Goal: Complete application form: Complete application form

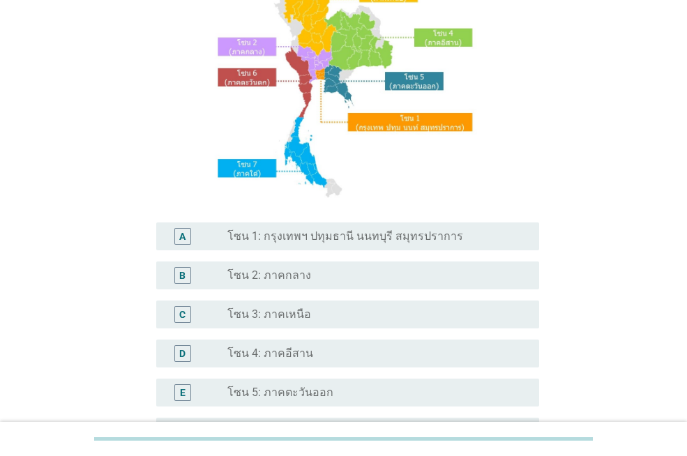
click at [345, 225] on div "A radio_button_unchecked โซน 1: กรุงเทพฯ ปทุมธานี นนทบุรี สมุทรปราการ" at bounding box center [347, 236] width 383 height 28
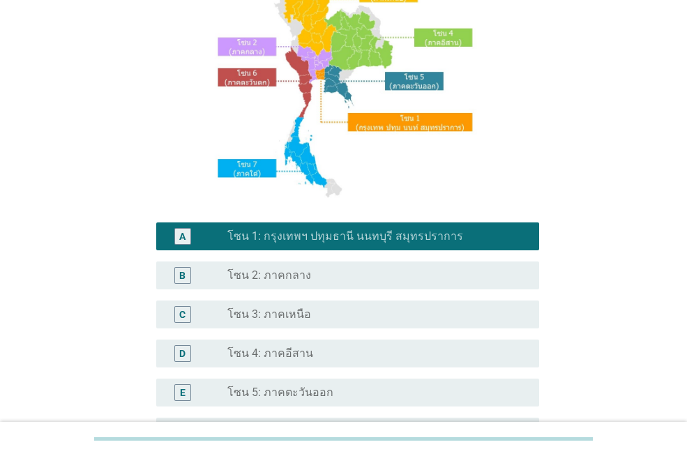
scroll to position [348, 0]
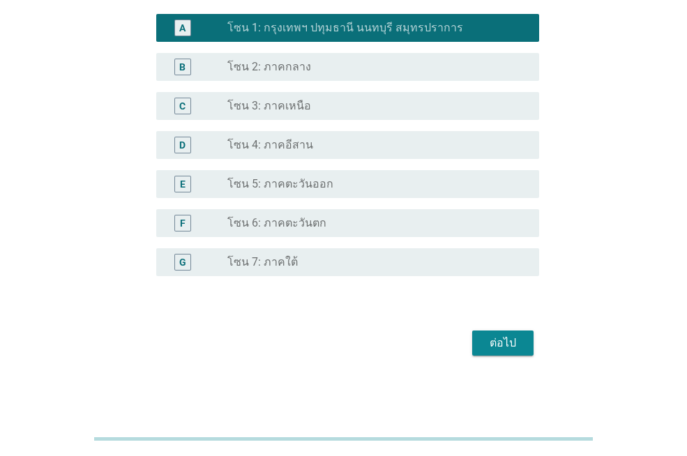
click at [517, 347] on div "ต่อไป" at bounding box center [502, 343] width 39 height 17
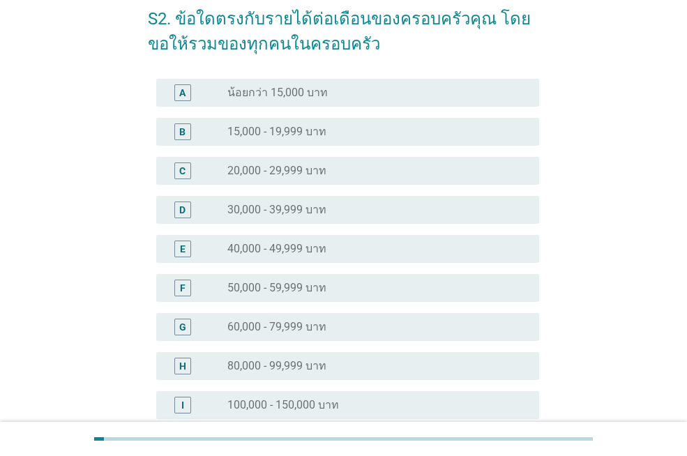
drag, startPoint x: 341, startPoint y: 234, endPoint x: 393, endPoint y: 259, distance: 57.1
click at [341, 236] on div "E radio_button_unchecked 40,000 - 49,999 บาท" at bounding box center [347, 249] width 383 height 28
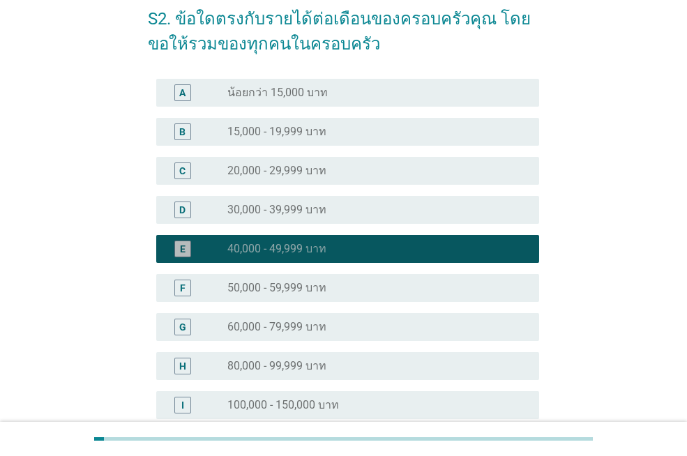
scroll to position [290, 0]
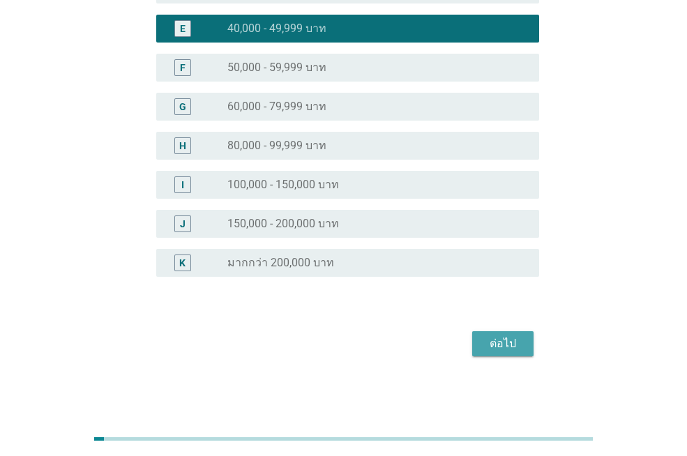
click at [503, 342] on div "ต่อไป" at bounding box center [502, 343] width 39 height 17
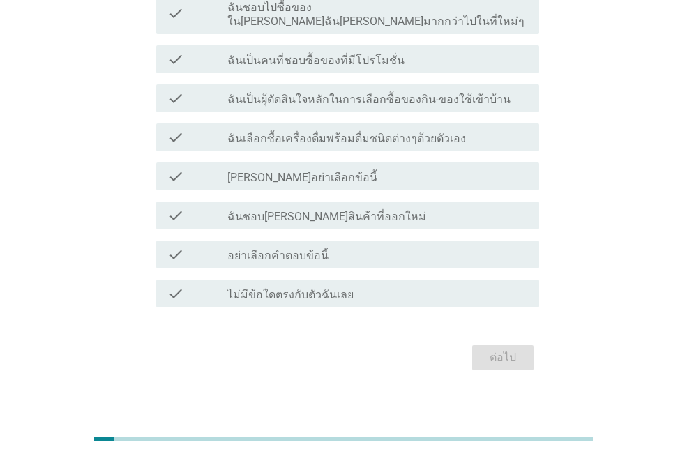
scroll to position [0, 0]
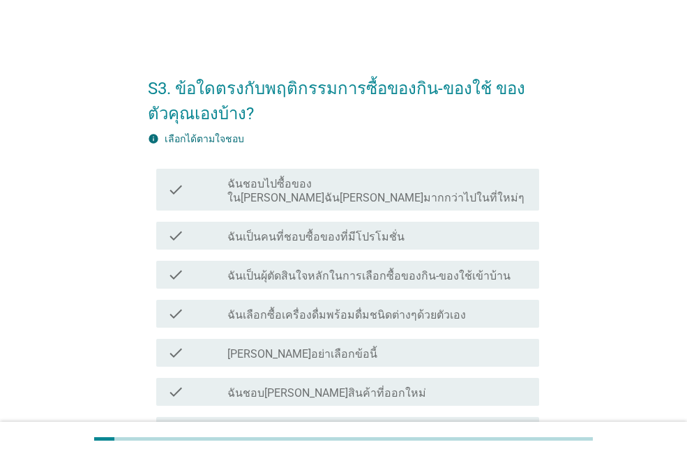
click at [415, 186] on label "ฉันชอบไปซื้อของใน[PERSON_NAME]ฉัน[PERSON_NAME]มากกว่าไปในที่ใหม่ๆ" at bounding box center [377, 191] width 301 height 28
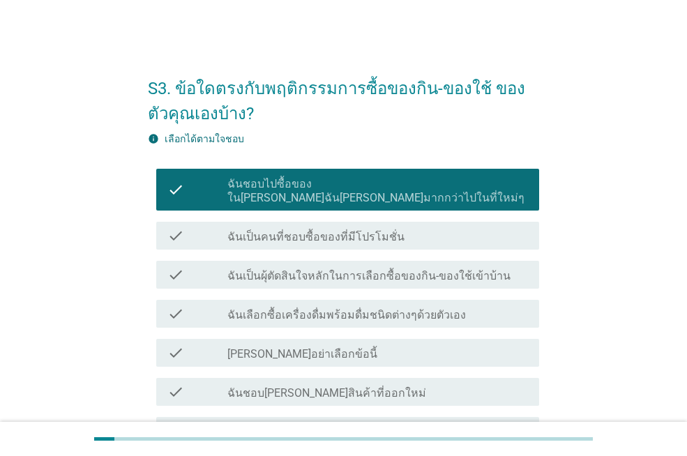
scroll to position [70, 0]
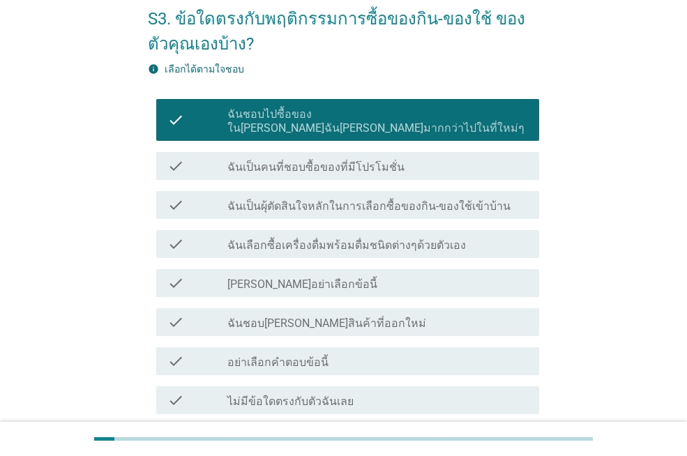
click at [411, 158] on div "check_box_outline_blank ฉันเป็นคนที่ชอบซื้อของที่มีโปรโมชั่น" at bounding box center [377, 166] width 301 height 17
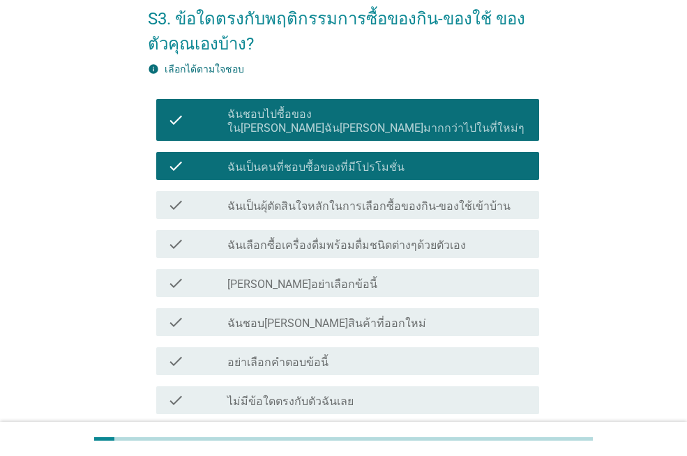
click at [406, 197] on div "check_box_outline_blank ฉันเป็นผุ้ตัดสินใจหลักในการเลือกซื้อของกิน-ของใช้เข้าบ้…" at bounding box center [377, 205] width 301 height 17
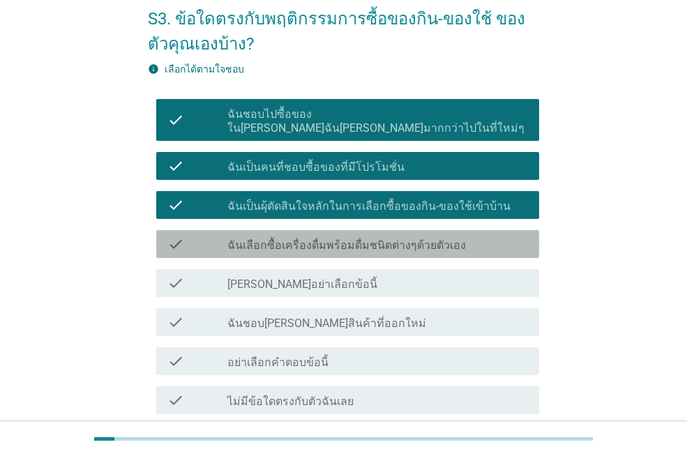
click at [406, 230] on div "check check_box_outline_blank ฉันเลือกซื้อเครื่องดื่มพร้อมดื่มชนิดต่างๆด้วยตัวเ…" at bounding box center [347, 244] width 383 height 28
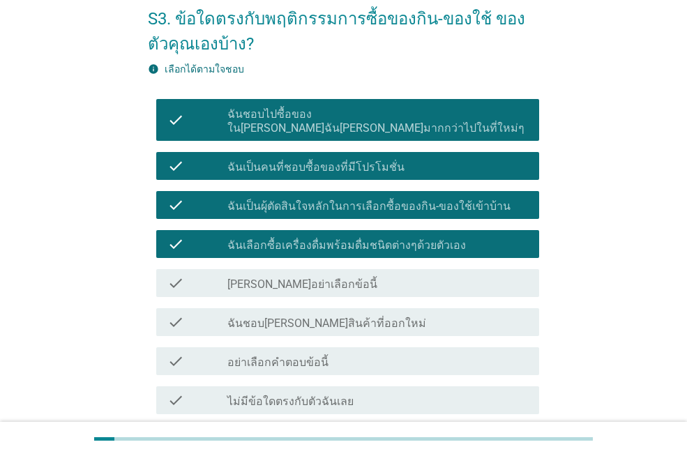
click at [407, 314] on div "check_box_outline_blank ฉันชอบ[PERSON_NAME]สินค้าที่ออกใหม่" at bounding box center [377, 322] width 301 height 17
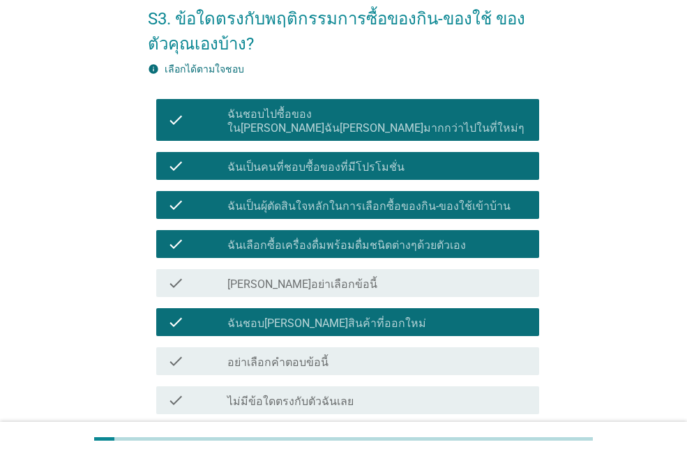
scroll to position [139, 0]
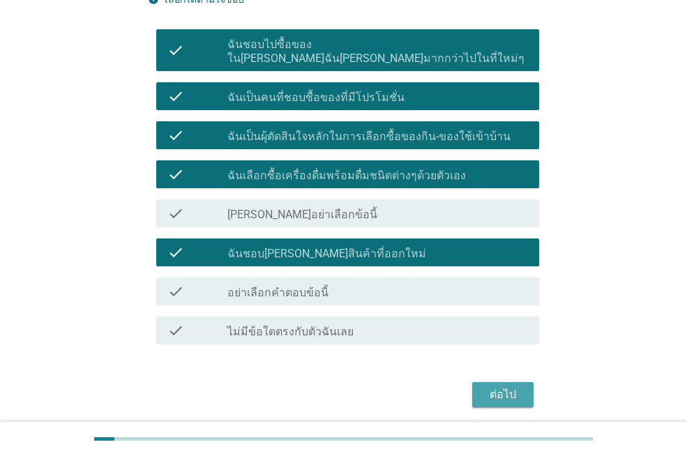
click at [505, 382] on button "ต่อไป" at bounding box center [502, 394] width 61 height 25
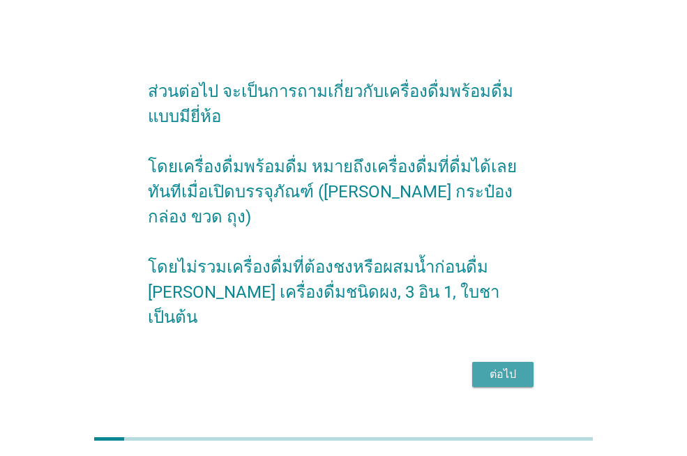
click at [504, 366] on div "ต่อไป" at bounding box center [502, 374] width 39 height 17
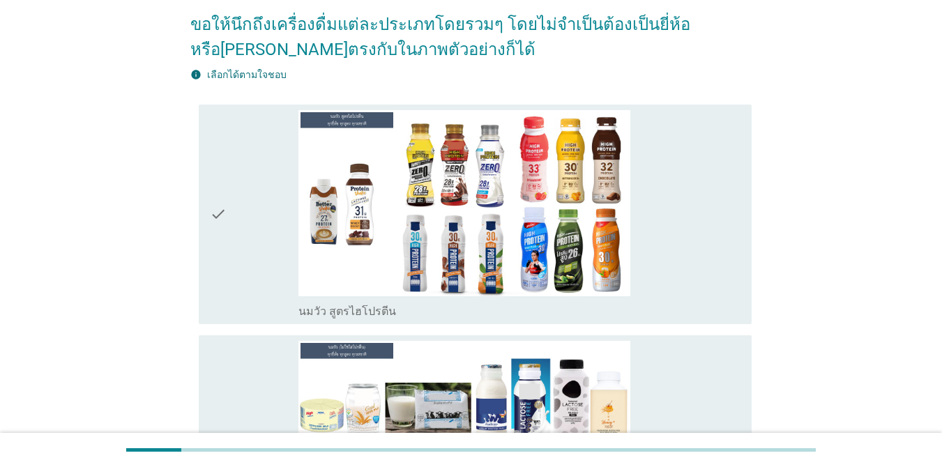
scroll to position [349, 0]
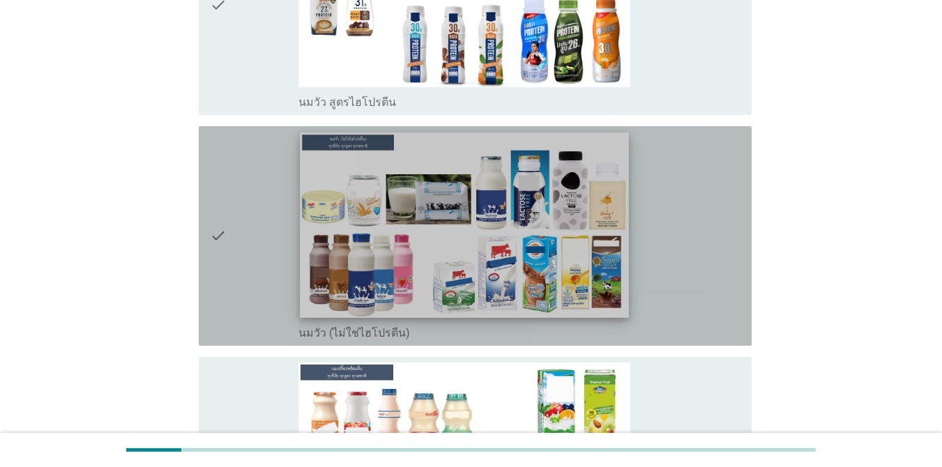
click at [555, 169] on img at bounding box center [464, 225] width 329 height 185
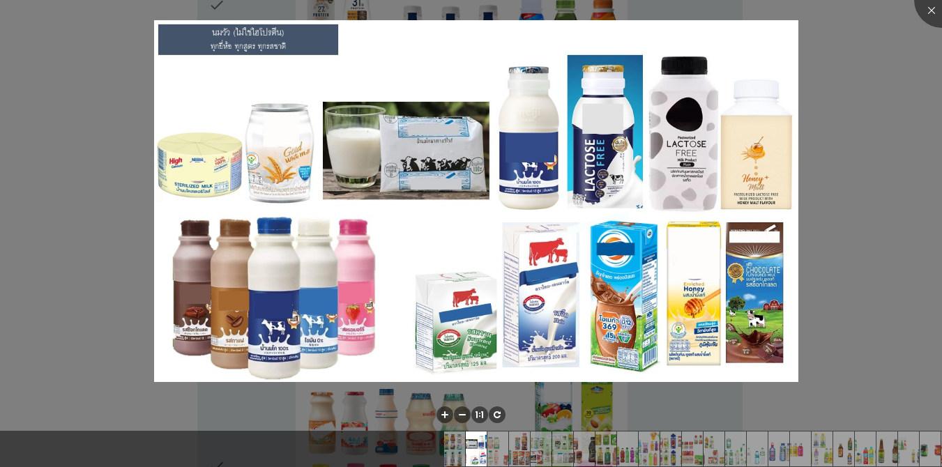
scroll to position [209, 0]
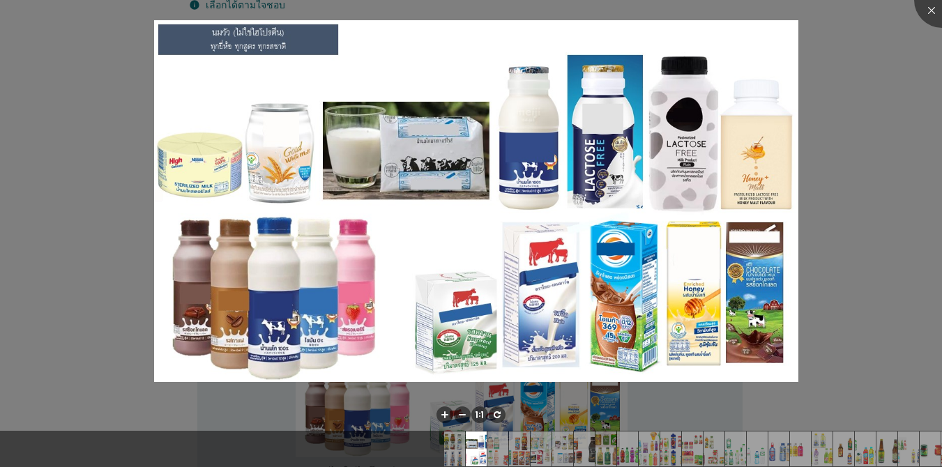
click at [686, 105] on div at bounding box center [471, 233] width 942 height 467
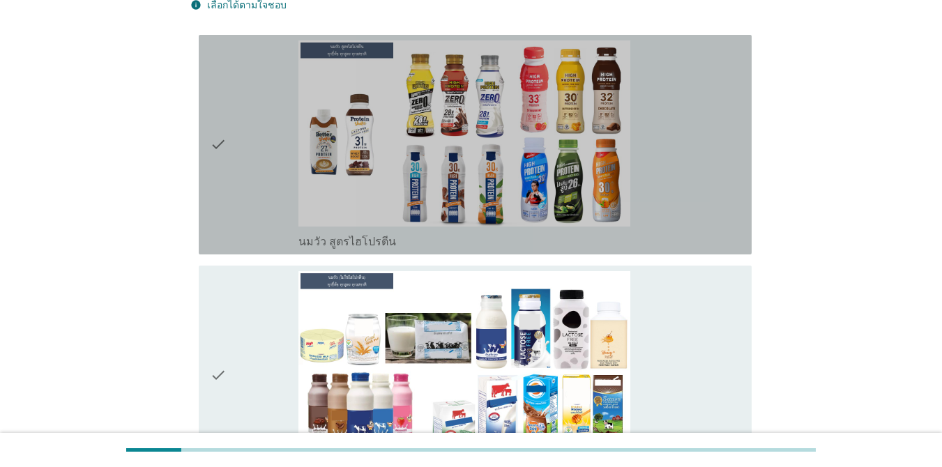
click at [225, 124] on icon "check" at bounding box center [218, 144] width 17 height 209
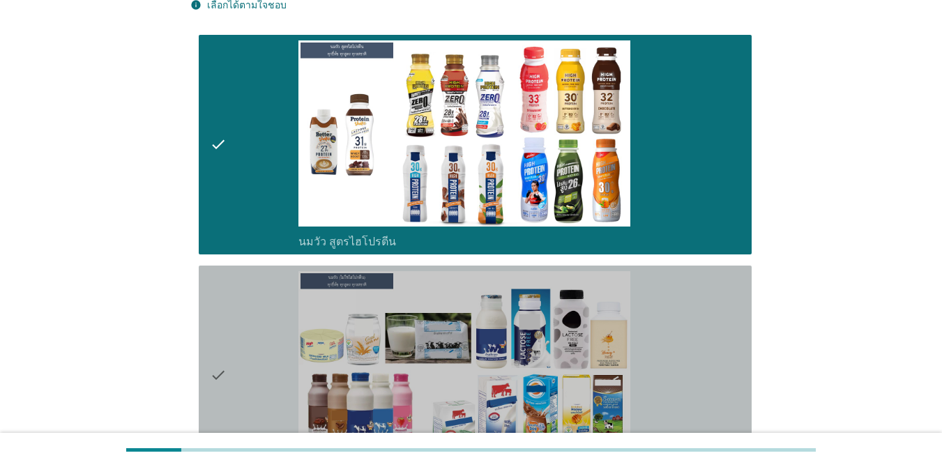
click at [227, 277] on icon "check" at bounding box center [218, 375] width 17 height 209
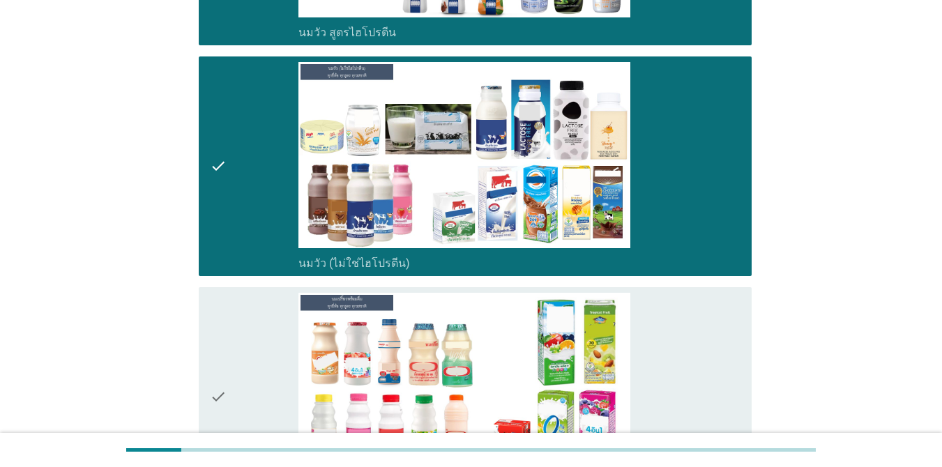
scroll to position [558, 0]
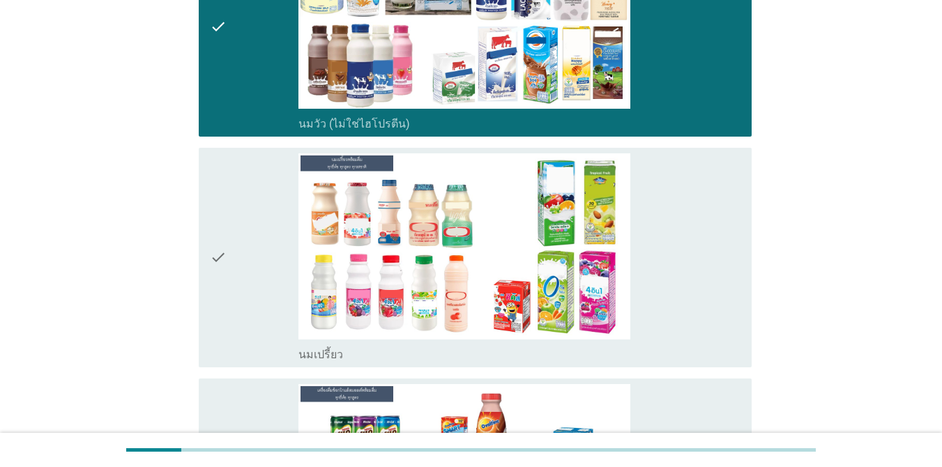
click at [219, 224] on icon "check" at bounding box center [218, 257] width 17 height 209
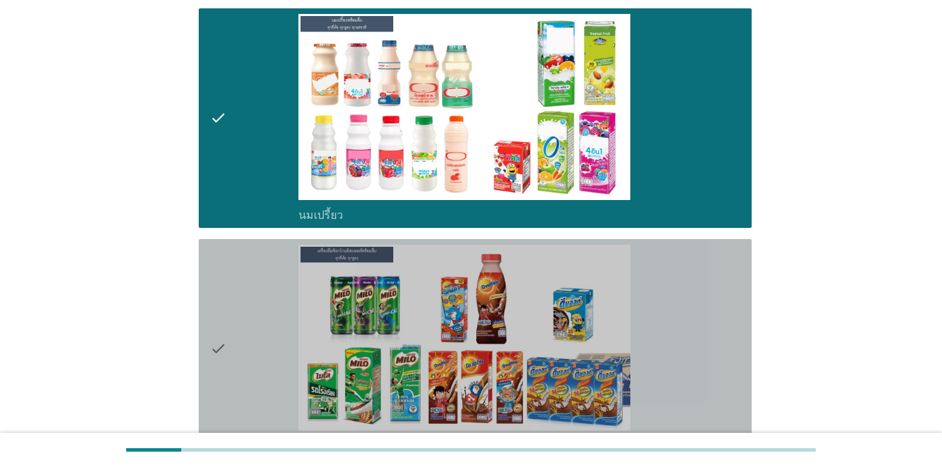
click at [217, 285] on icon "check" at bounding box center [218, 349] width 17 height 209
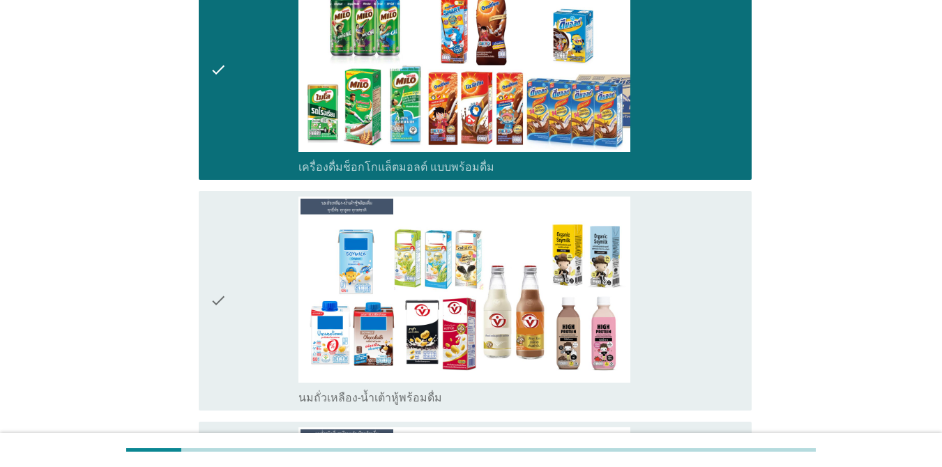
click at [225, 280] on icon "check" at bounding box center [218, 301] width 17 height 209
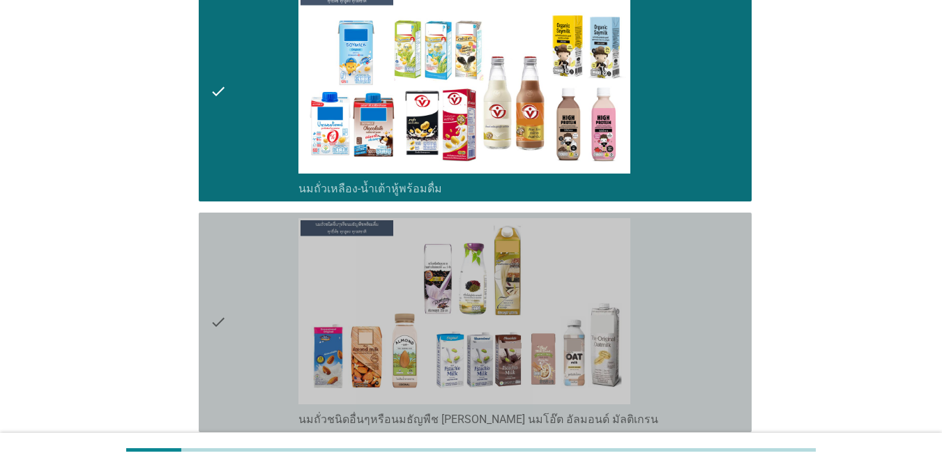
click at [229, 262] on div "check" at bounding box center [254, 322] width 89 height 209
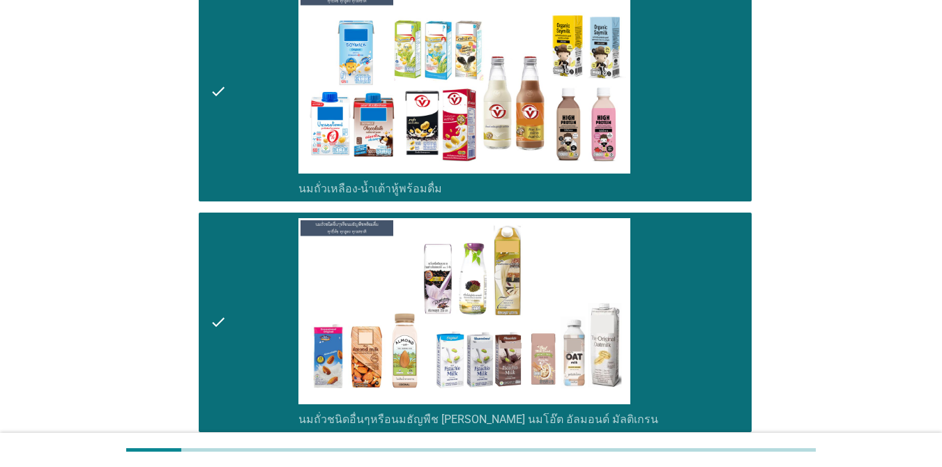
scroll to position [1464, 0]
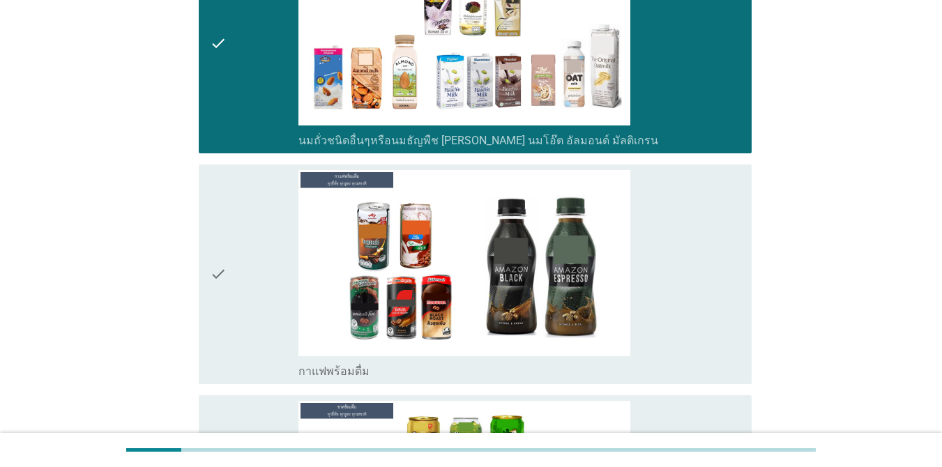
click at [232, 262] on div "check" at bounding box center [254, 274] width 89 height 209
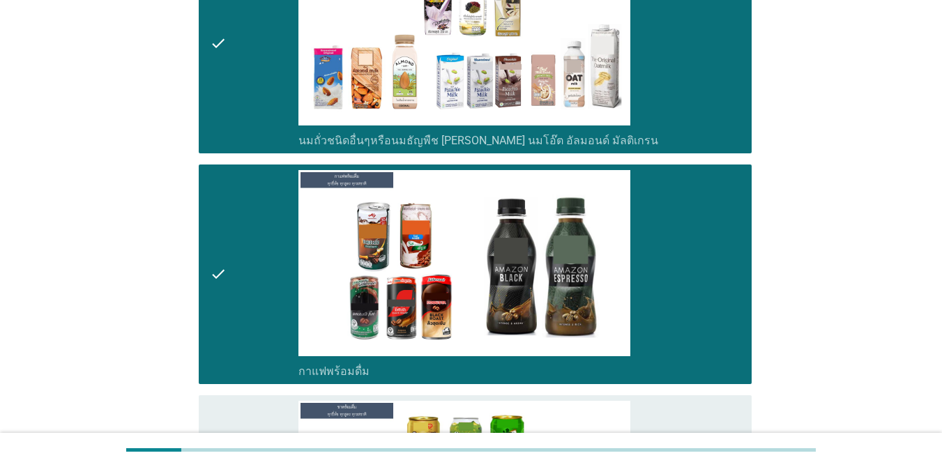
scroll to position [1604, 0]
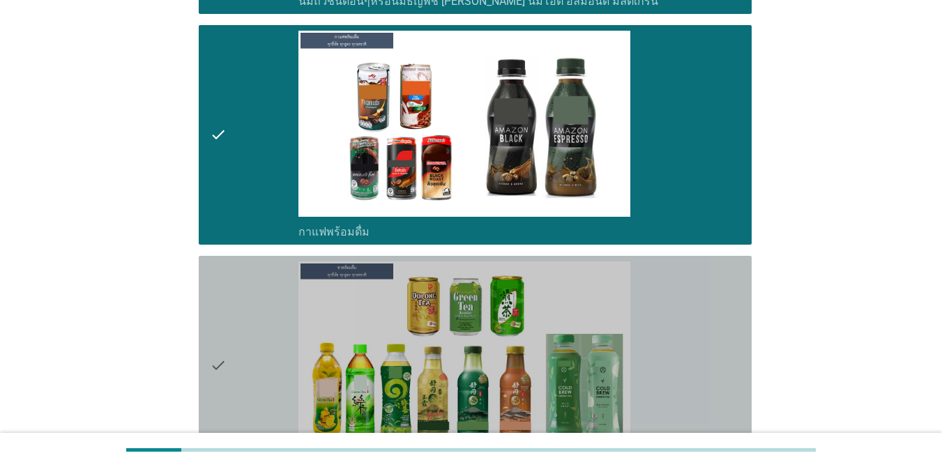
click at [233, 271] on div "check" at bounding box center [254, 366] width 89 height 209
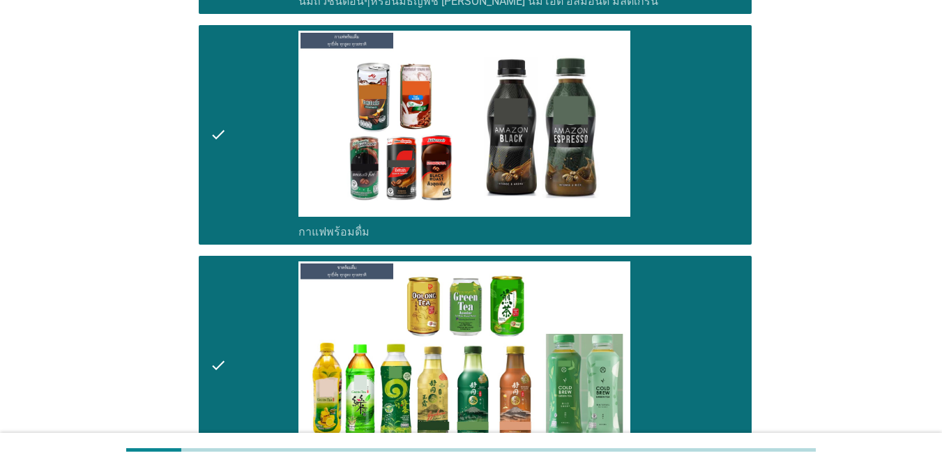
scroll to position [1953, 0]
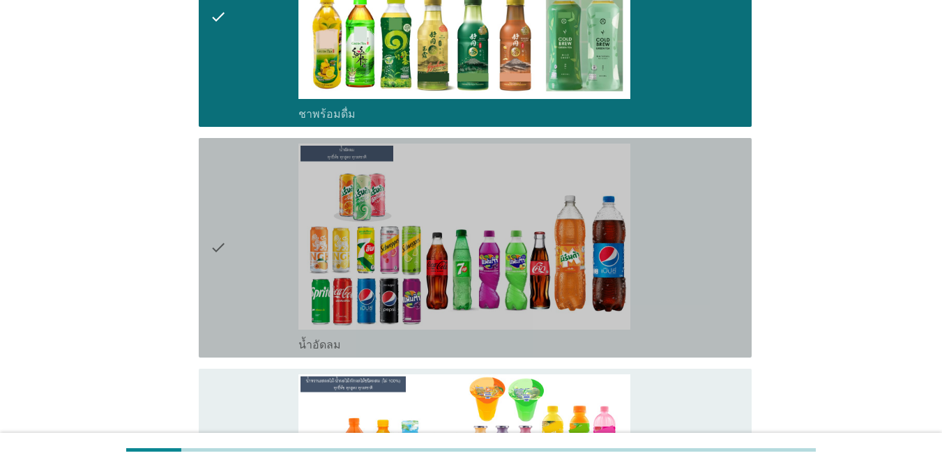
click at [221, 257] on icon "check" at bounding box center [218, 248] width 17 height 209
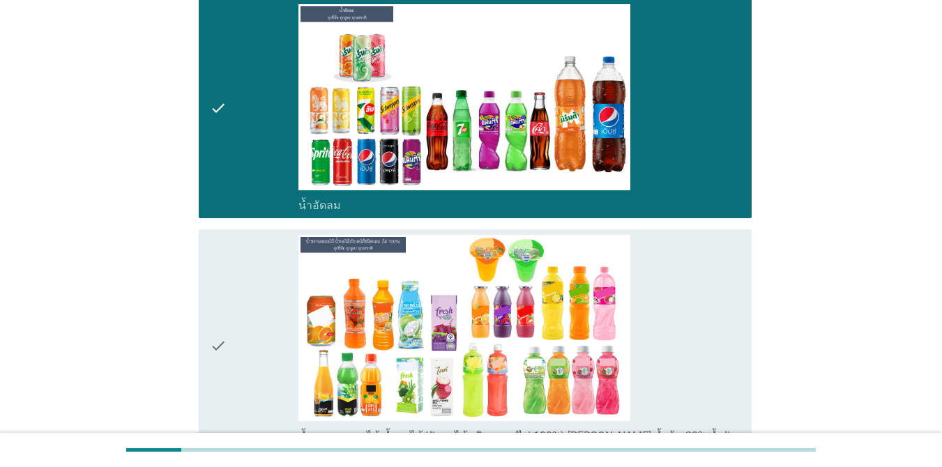
click at [238, 274] on div "check" at bounding box center [254, 346] width 89 height 222
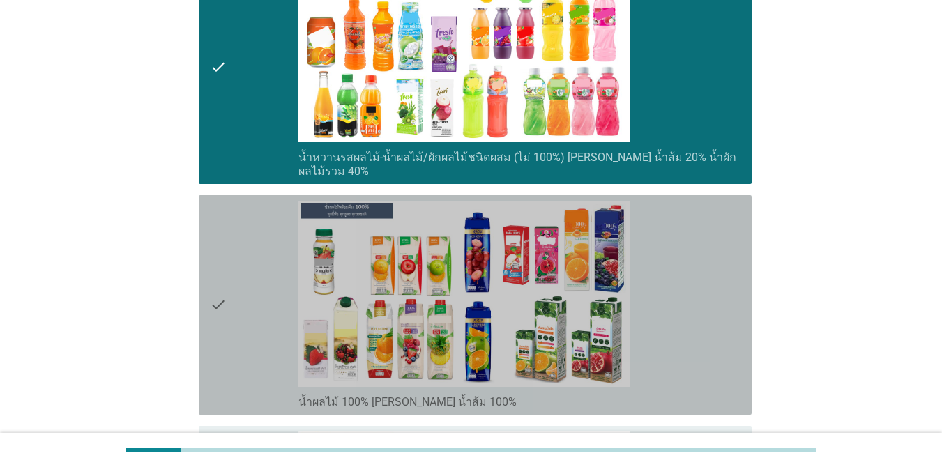
click at [242, 271] on div "check" at bounding box center [254, 305] width 89 height 209
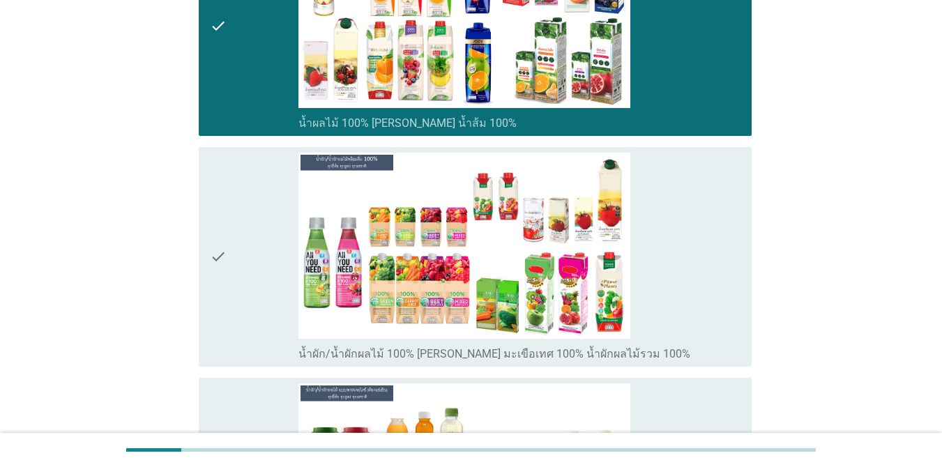
click at [245, 257] on div "check" at bounding box center [254, 257] width 89 height 209
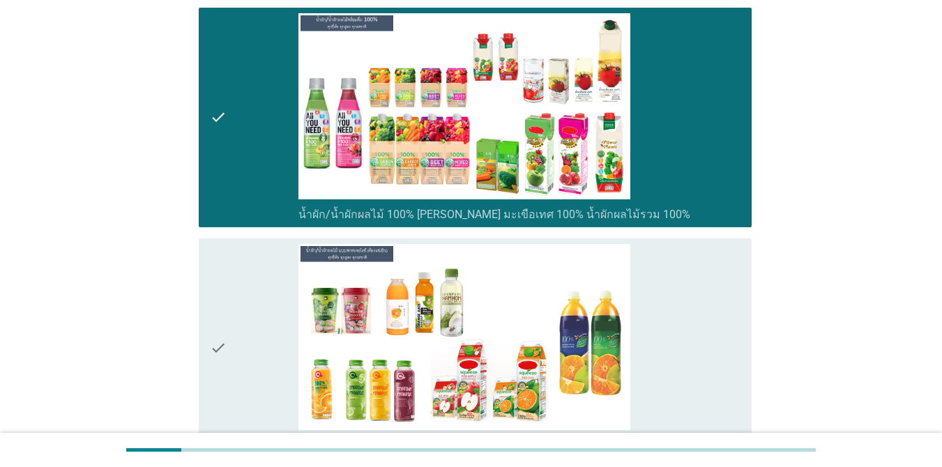
click at [249, 254] on div "check" at bounding box center [254, 348] width 89 height 209
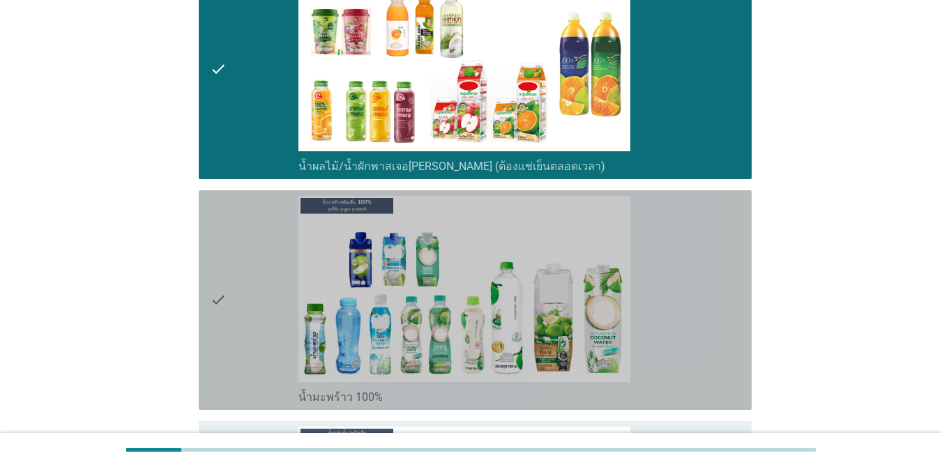
click at [245, 247] on div "check" at bounding box center [254, 300] width 89 height 209
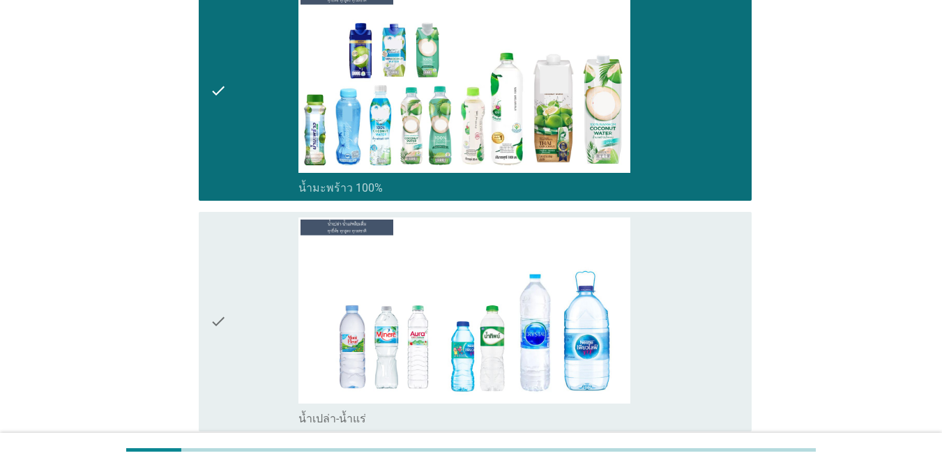
click at [244, 245] on div "check" at bounding box center [254, 322] width 89 height 209
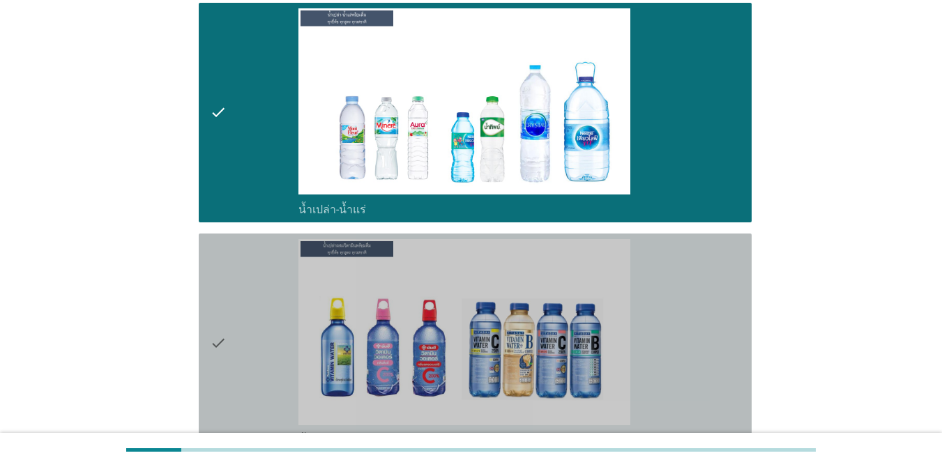
click at [243, 257] on div "check" at bounding box center [254, 343] width 89 height 209
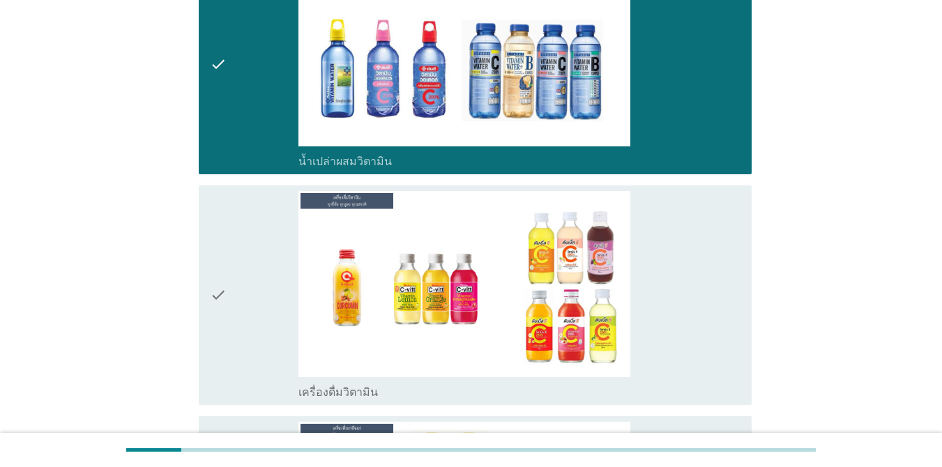
click at [243, 258] on div "check" at bounding box center [254, 295] width 89 height 209
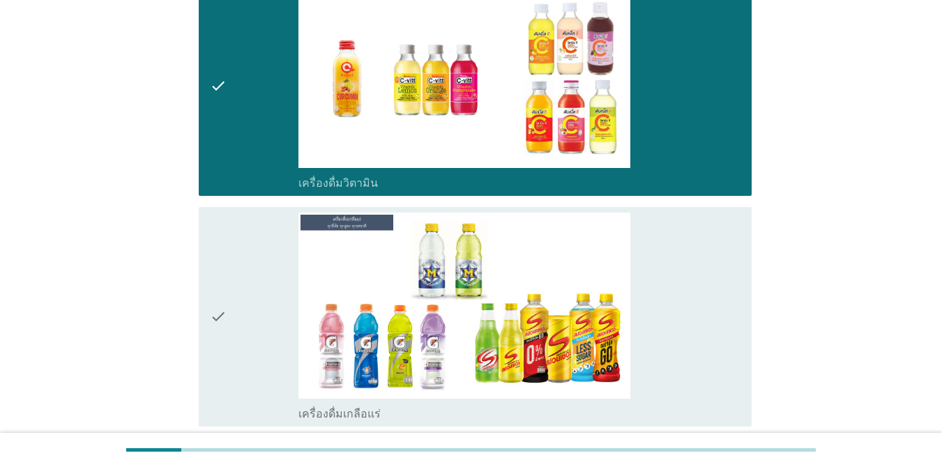
click at [246, 257] on div "check" at bounding box center [254, 317] width 89 height 209
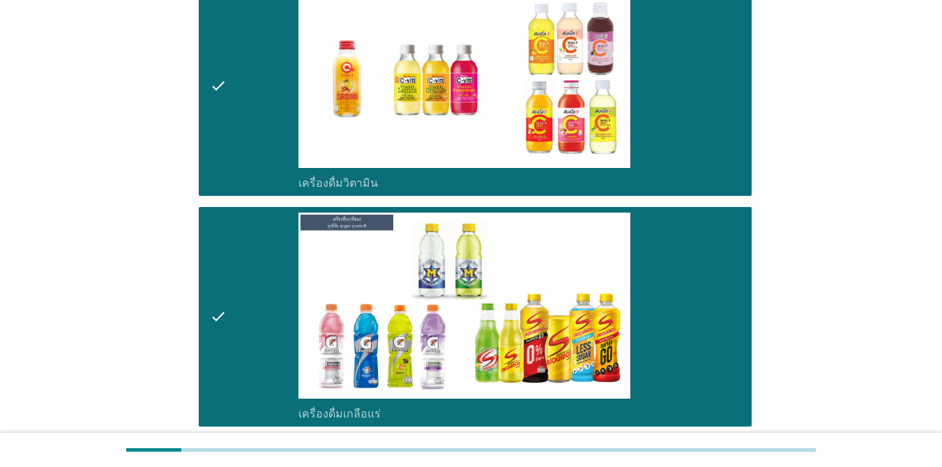
scroll to position [4184, 0]
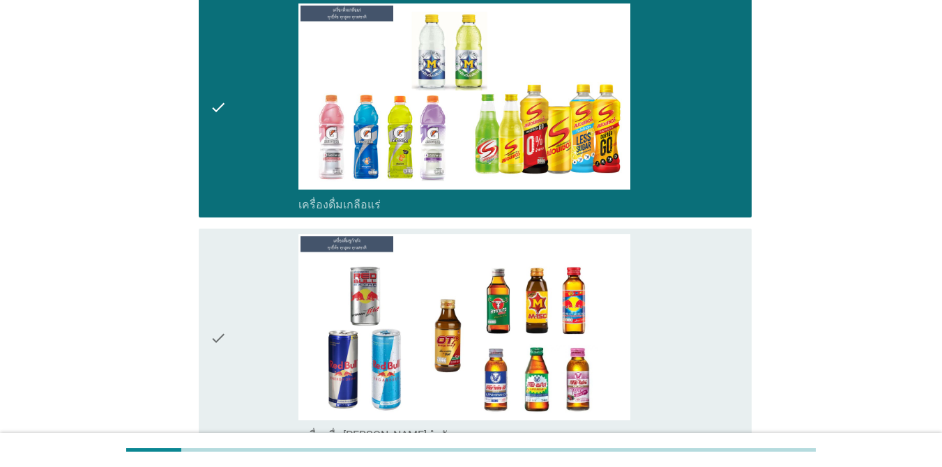
click at [256, 255] on div "check" at bounding box center [254, 338] width 89 height 209
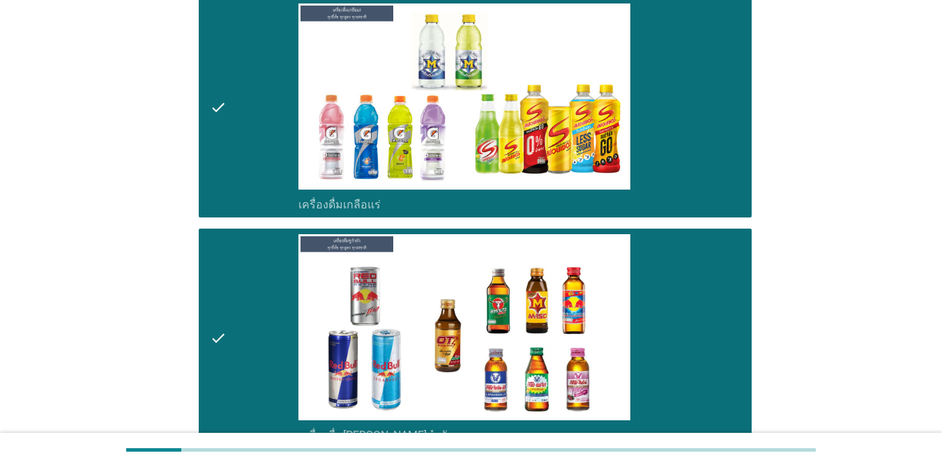
scroll to position [4393, 0]
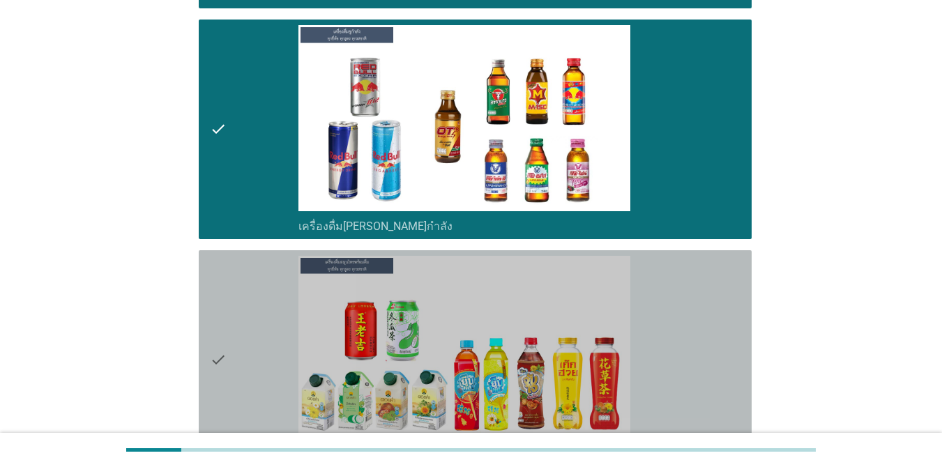
click at [249, 268] on div "check" at bounding box center [254, 360] width 89 height 209
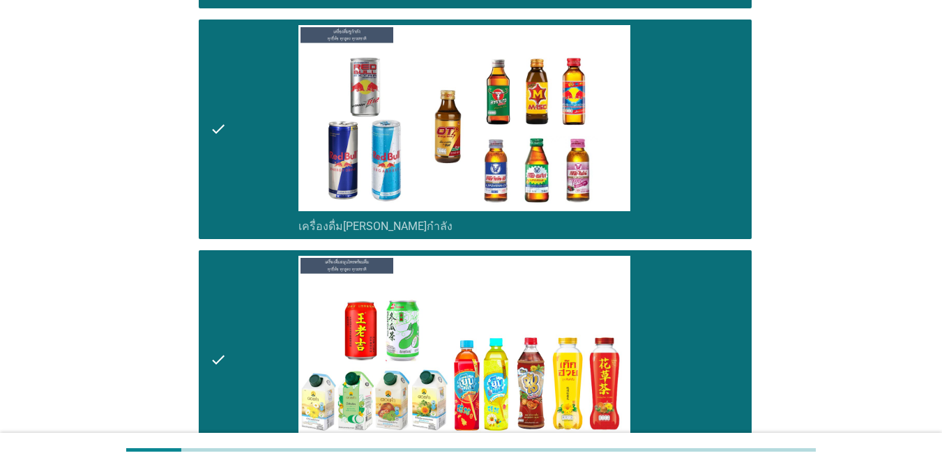
scroll to position [4672, 0]
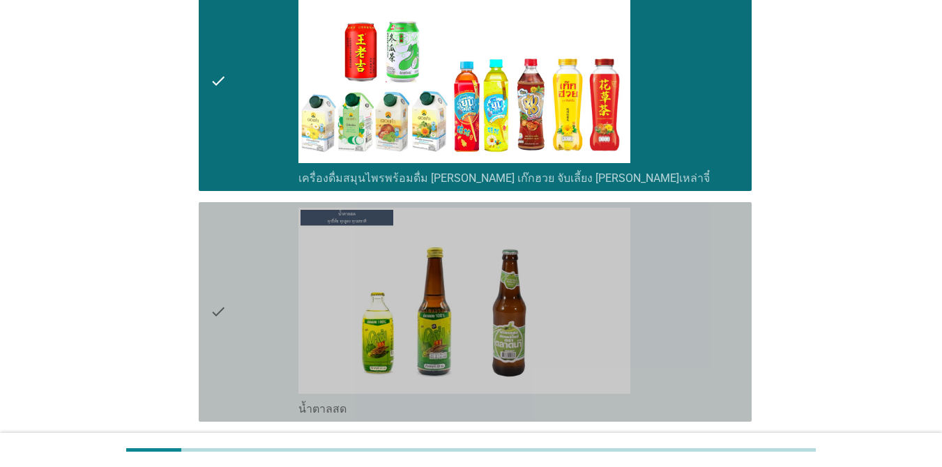
click at [252, 264] on div "check" at bounding box center [254, 312] width 89 height 209
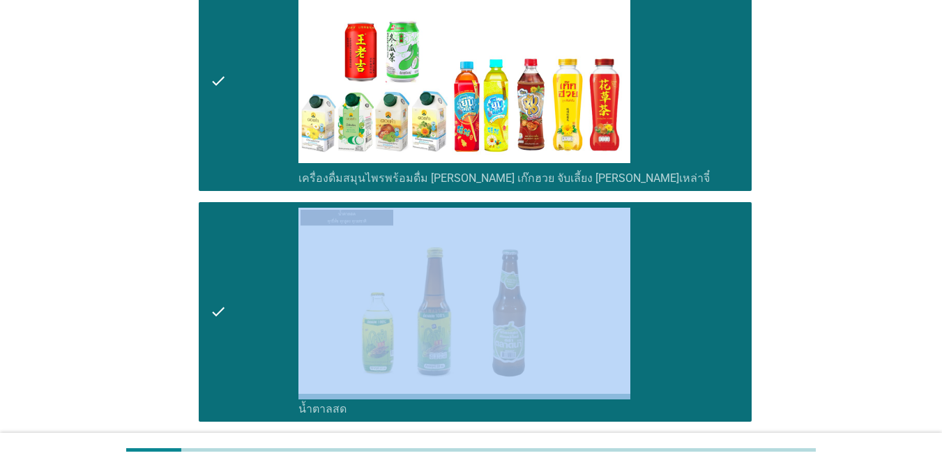
click at [252, 263] on div "check" at bounding box center [254, 312] width 89 height 209
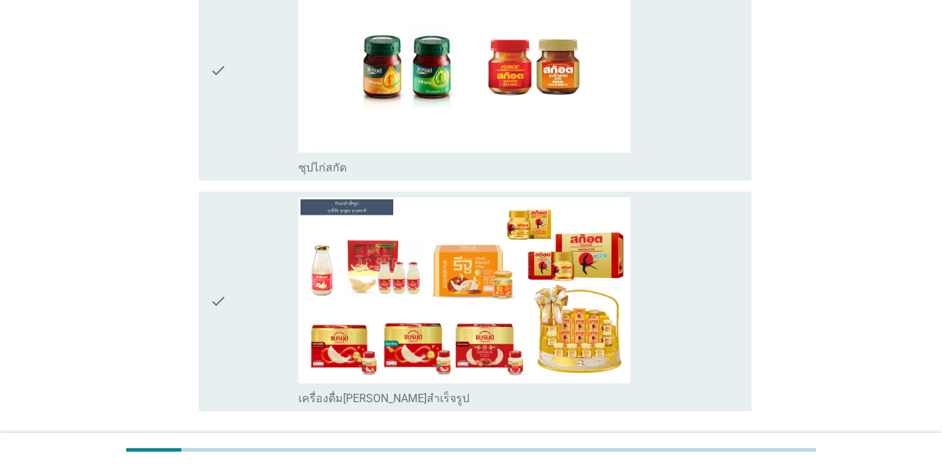
scroll to position [5443, 0]
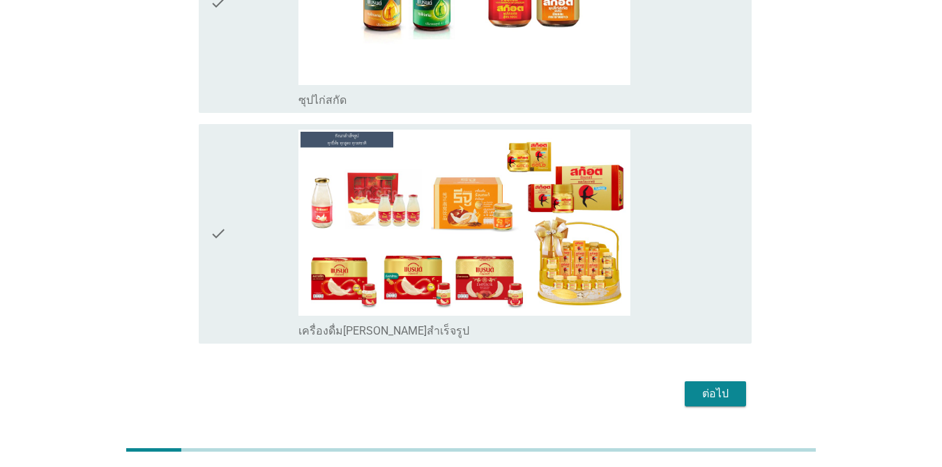
click at [686, 386] on div "ต่อไป" at bounding box center [715, 394] width 39 height 17
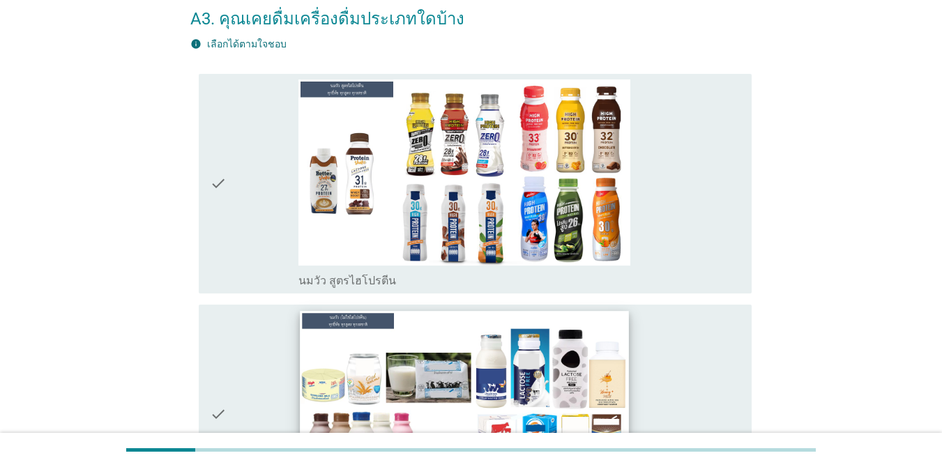
scroll to position [209, 0]
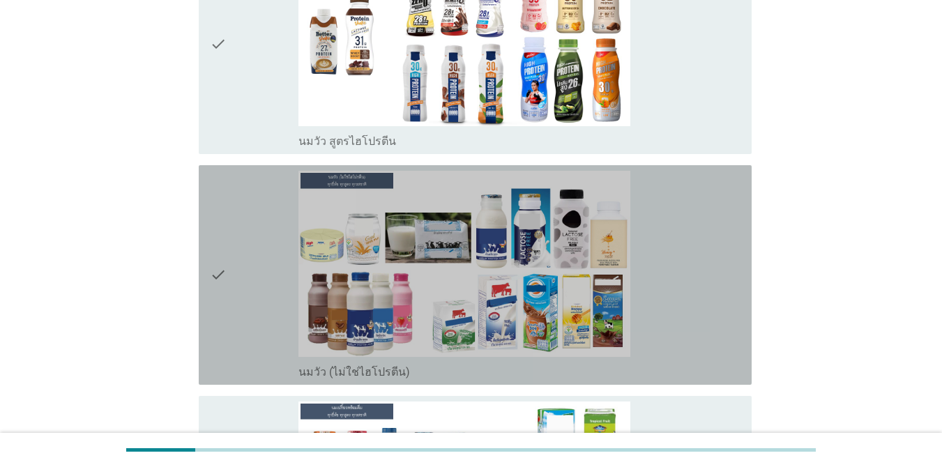
click at [228, 277] on div "check" at bounding box center [254, 275] width 89 height 209
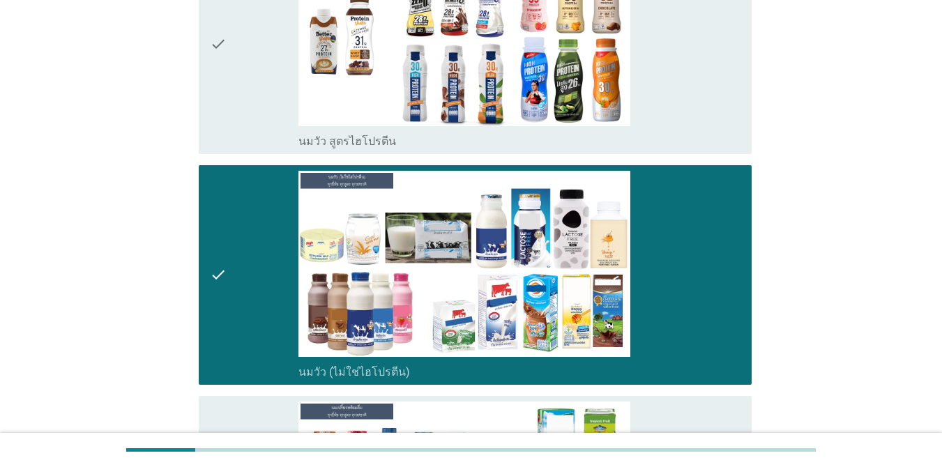
scroll to position [488, 0]
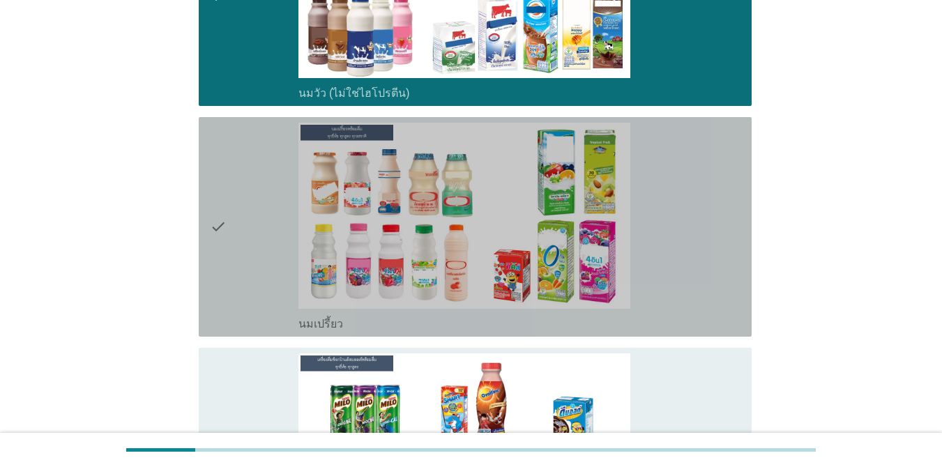
click at [211, 248] on icon "check" at bounding box center [218, 227] width 17 height 209
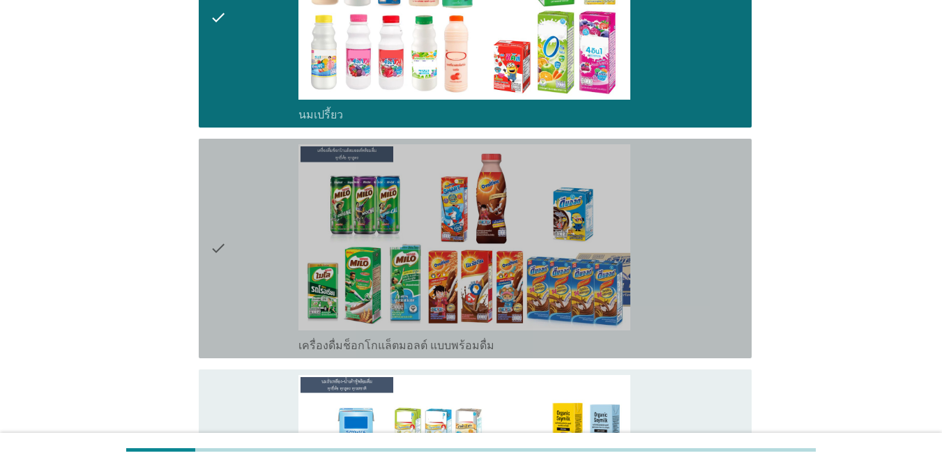
click at [210, 241] on icon "check" at bounding box center [218, 248] width 17 height 209
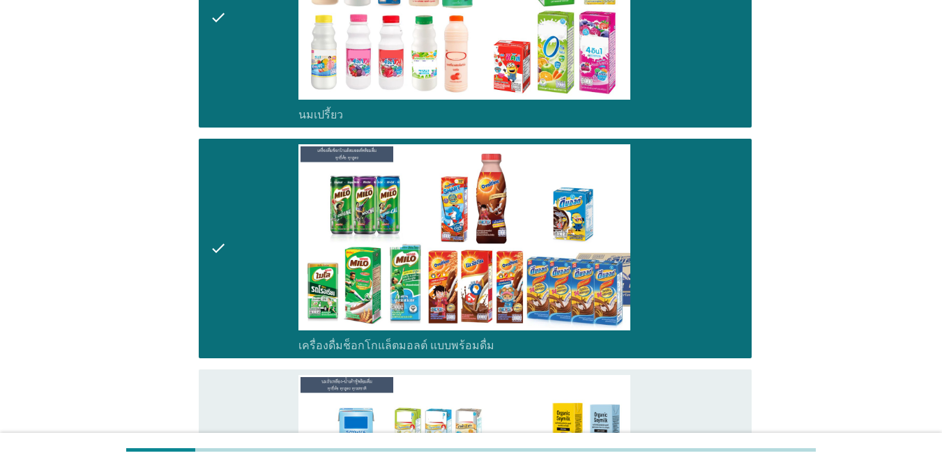
scroll to position [976, 0]
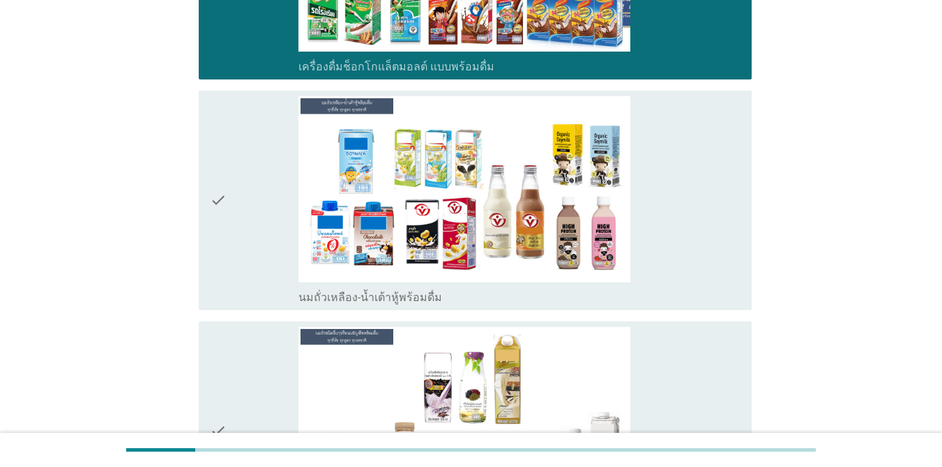
click at [220, 227] on icon "check" at bounding box center [218, 200] width 17 height 209
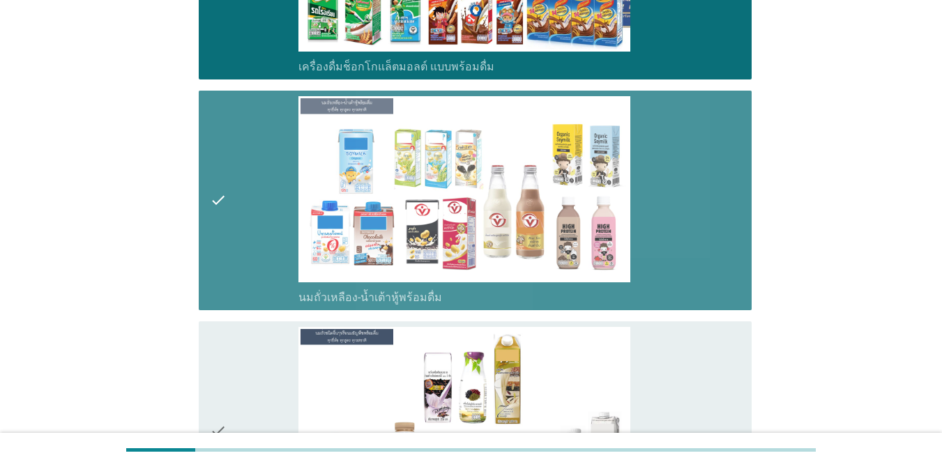
scroll to position [1186, 0]
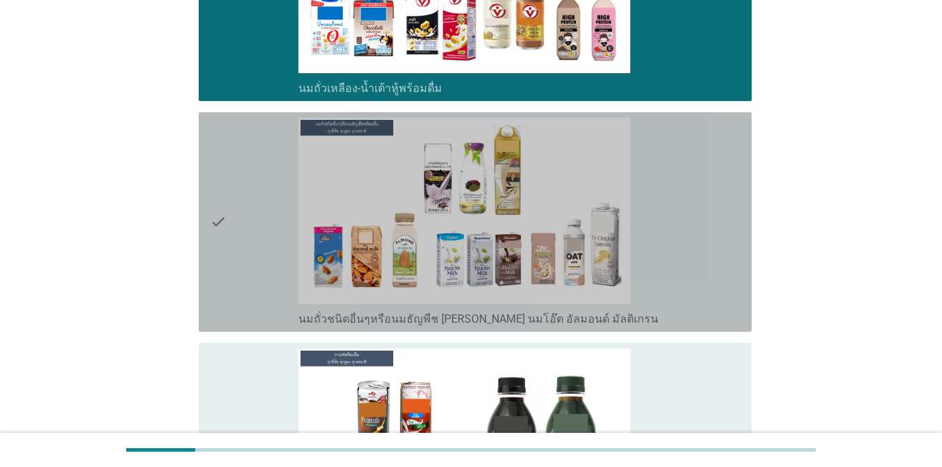
click at [220, 225] on icon "check" at bounding box center [218, 222] width 17 height 209
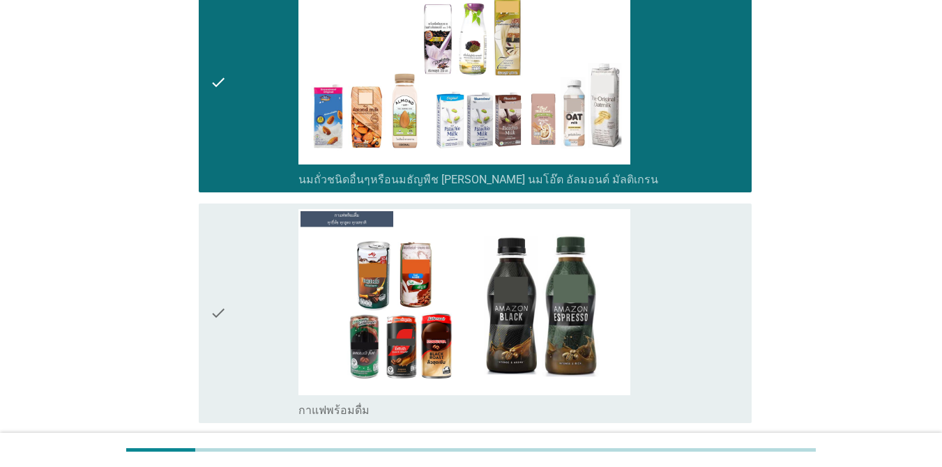
scroll to position [1395, 0]
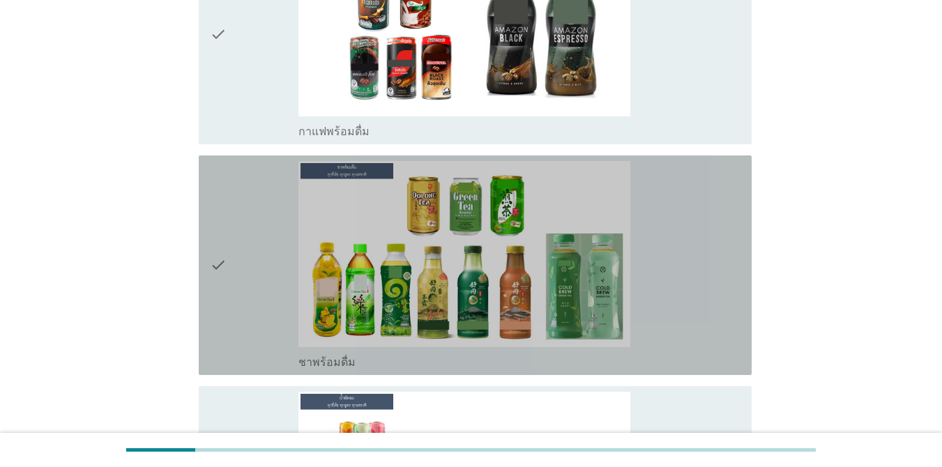
click at [234, 233] on div "check" at bounding box center [254, 265] width 89 height 209
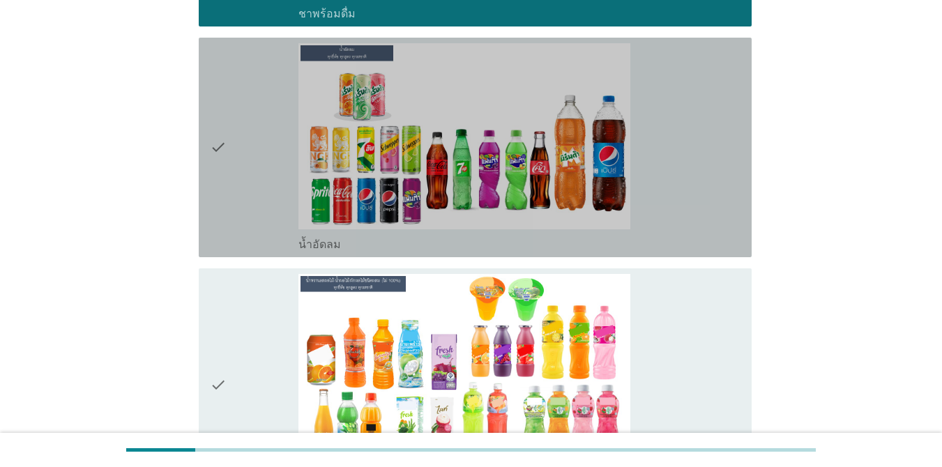
click at [245, 213] on div "check" at bounding box center [254, 147] width 89 height 209
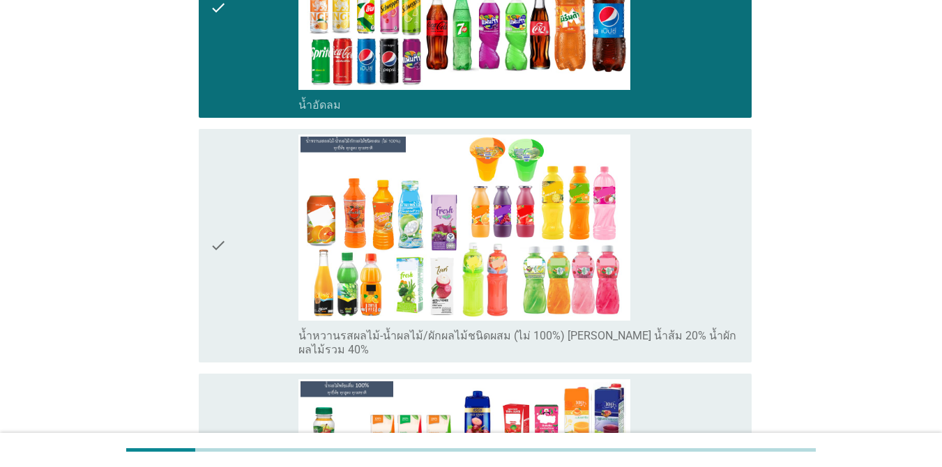
click at [250, 218] on div "check" at bounding box center [254, 246] width 89 height 222
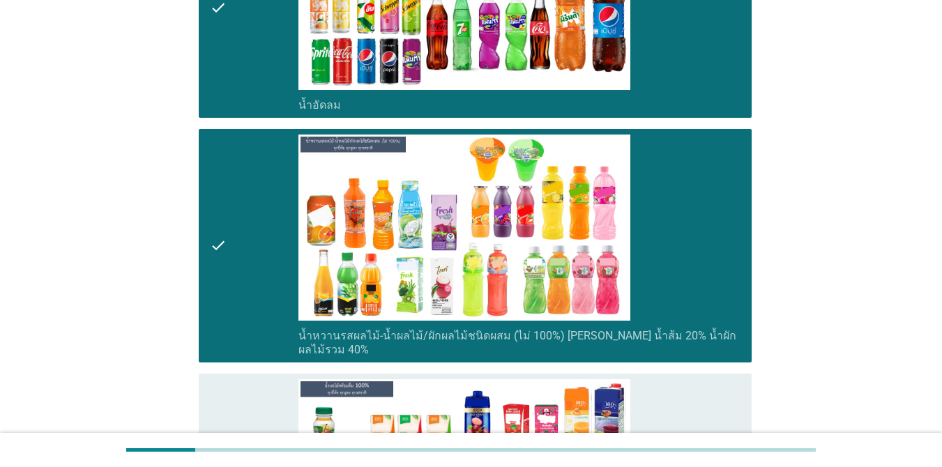
scroll to position [2301, 0]
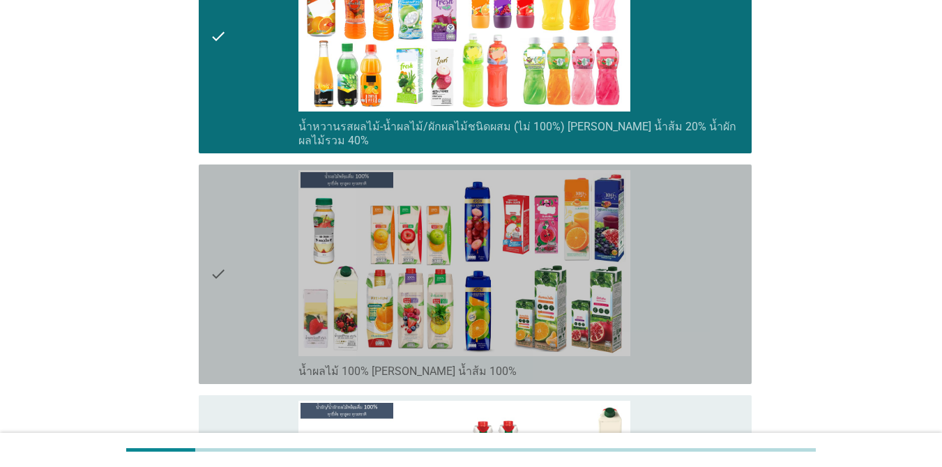
click at [252, 220] on div "check" at bounding box center [254, 274] width 89 height 209
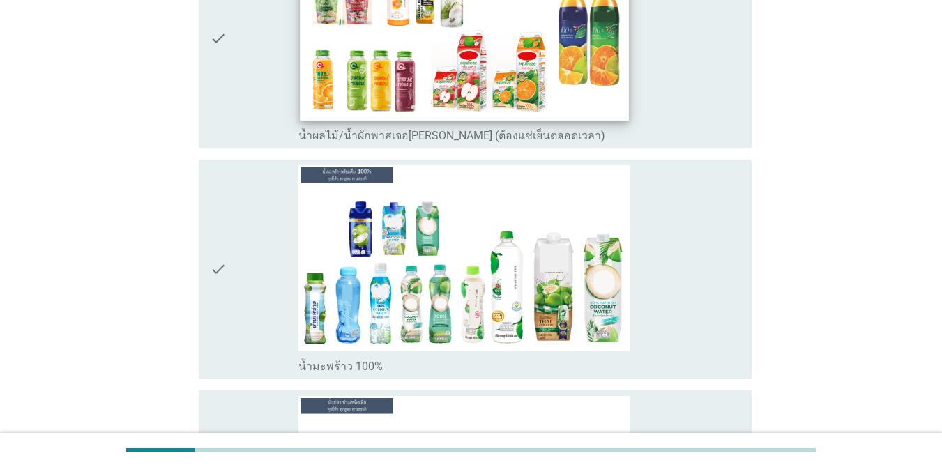
scroll to position [3068, 0]
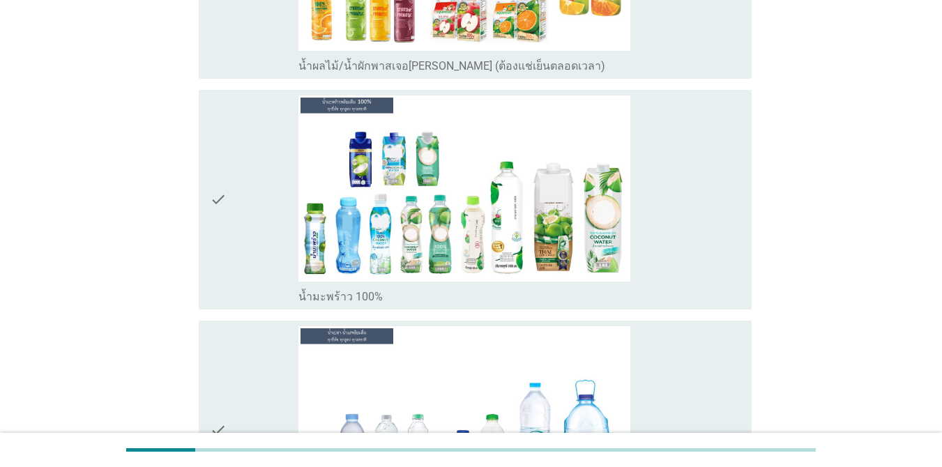
click at [256, 212] on div "check" at bounding box center [254, 200] width 89 height 209
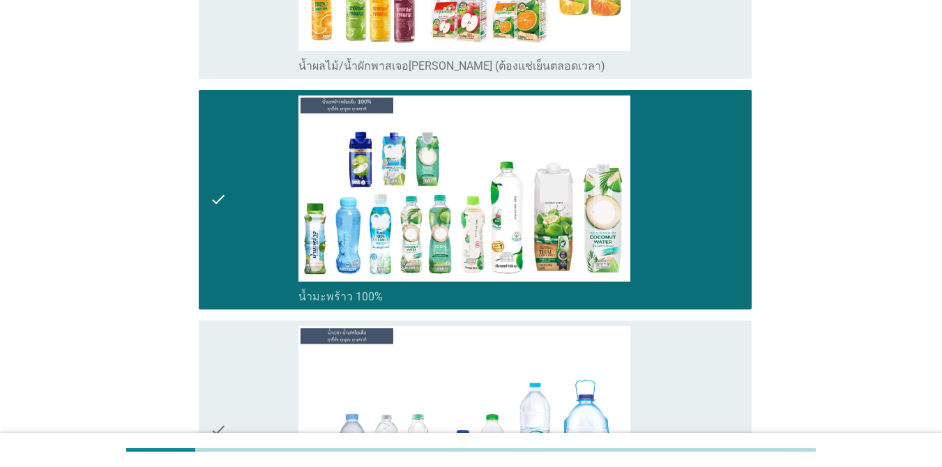
scroll to position [3278, 0]
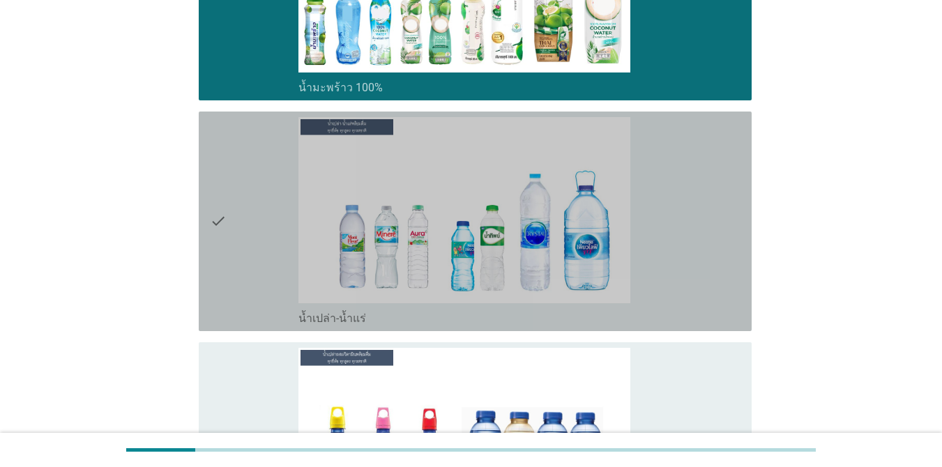
click at [268, 220] on div "check" at bounding box center [254, 221] width 89 height 209
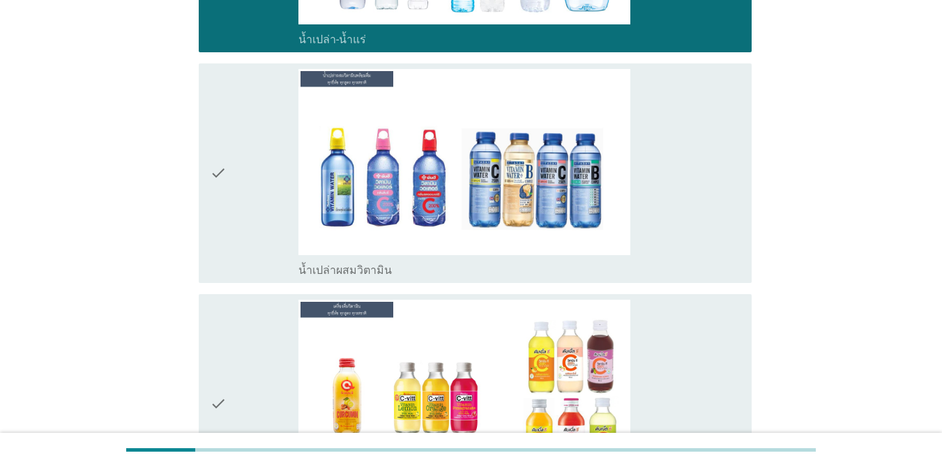
click at [261, 210] on div "check" at bounding box center [254, 173] width 89 height 209
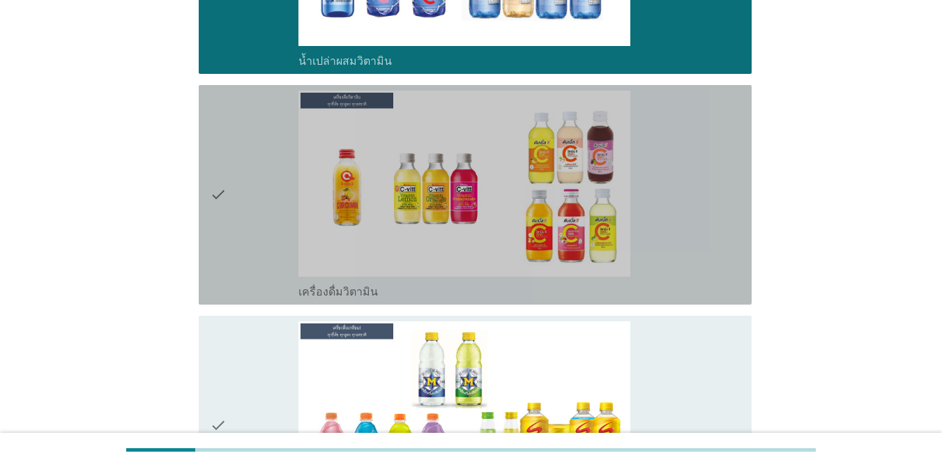
click at [256, 198] on div "check" at bounding box center [254, 195] width 89 height 209
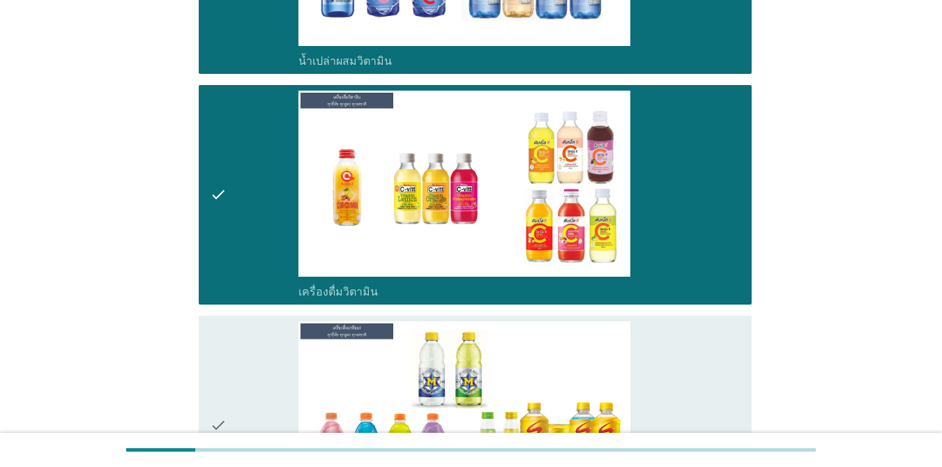
scroll to position [3975, 0]
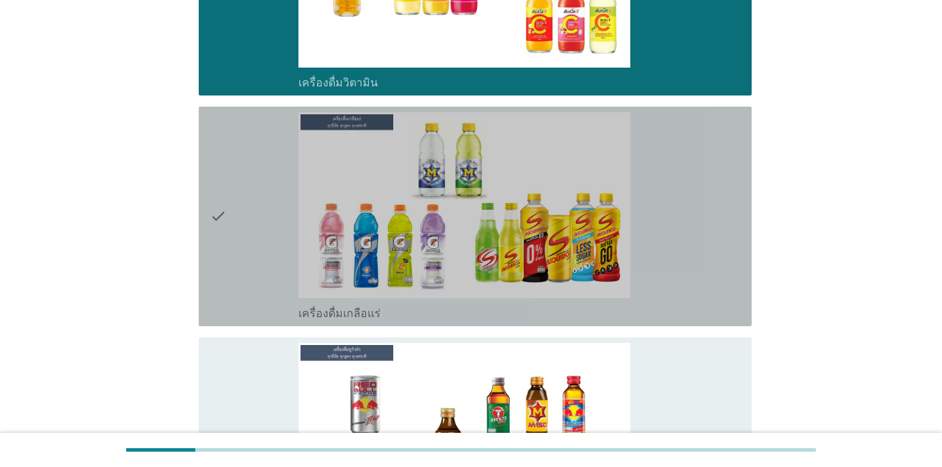
click at [257, 206] on div "check" at bounding box center [254, 216] width 89 height 209
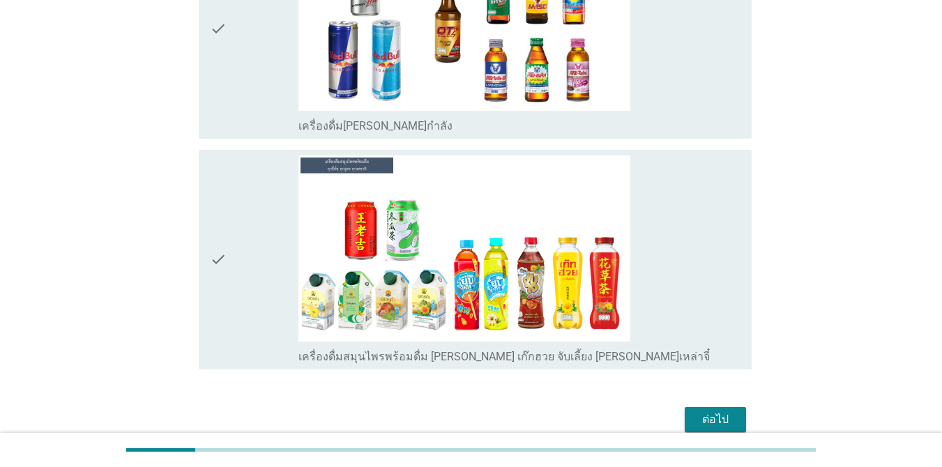
scroll to position [4444, 0]
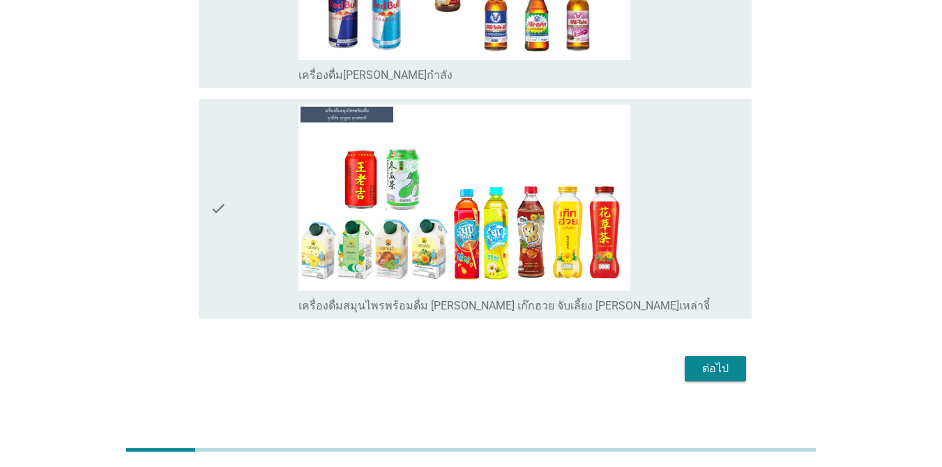
click at [218, 199] on icon "check" at bounding box center [218, 209] width 17 height 209
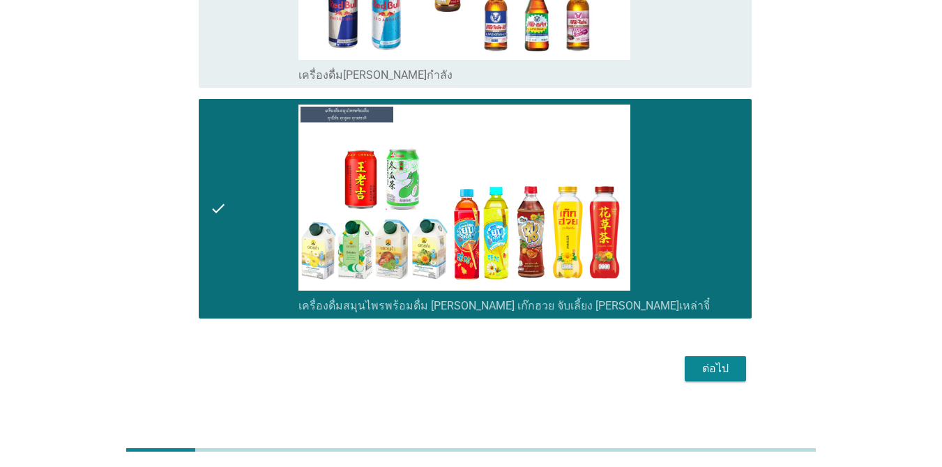
click at [686, 361] on div "ต่อไป" at bounding box center [715, 369] width 39 height 17
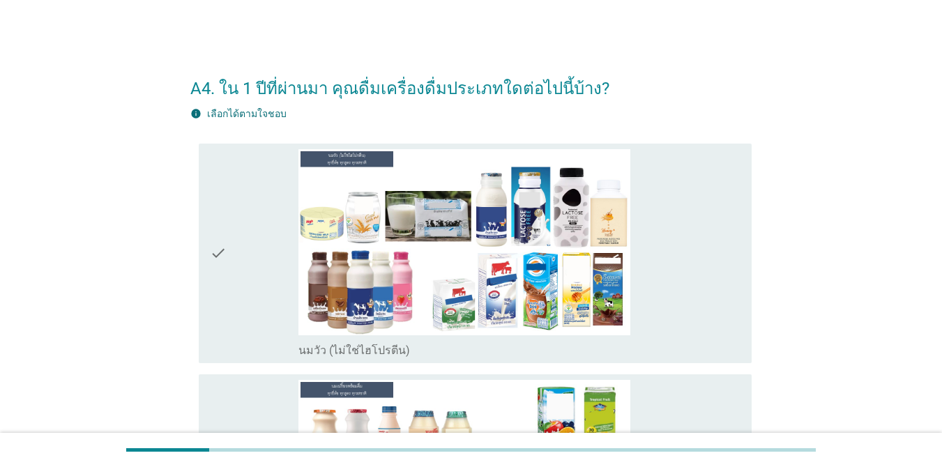
scroll to position [70, 0]
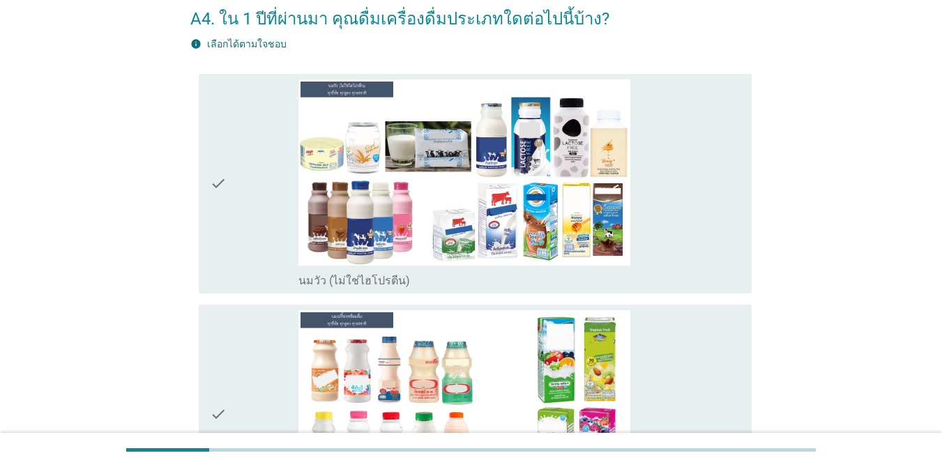
drag, startPoint x: 273, startPoint y: 210, endPoint x: 280, endPoint y: 219, distance: 11.0
click at [273, 211] on div "check" at bounding box center [254, 184] width 89 height 209
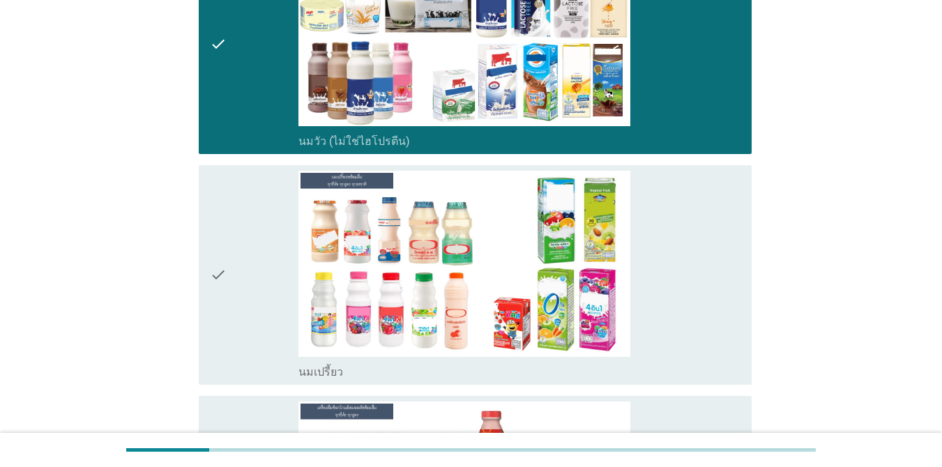
click at [272, 255] on div "check" at bounding box center [254, 275] width 89 height 209
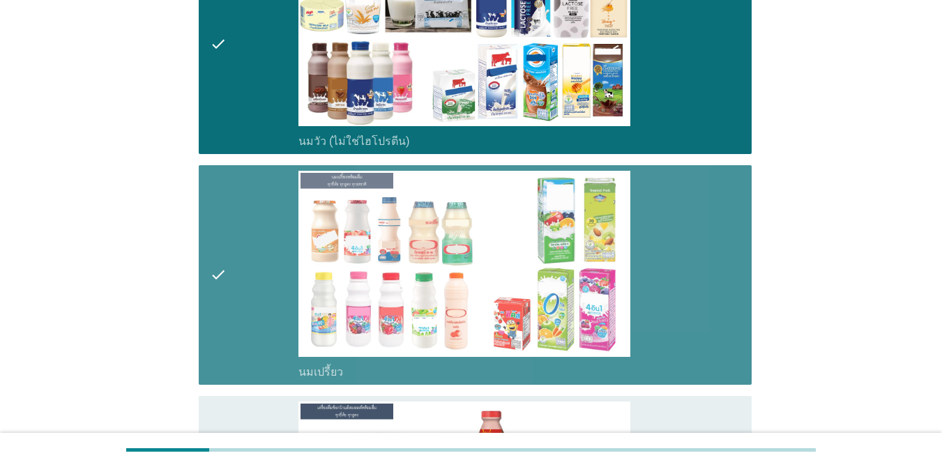
scroll to position [488, 0]
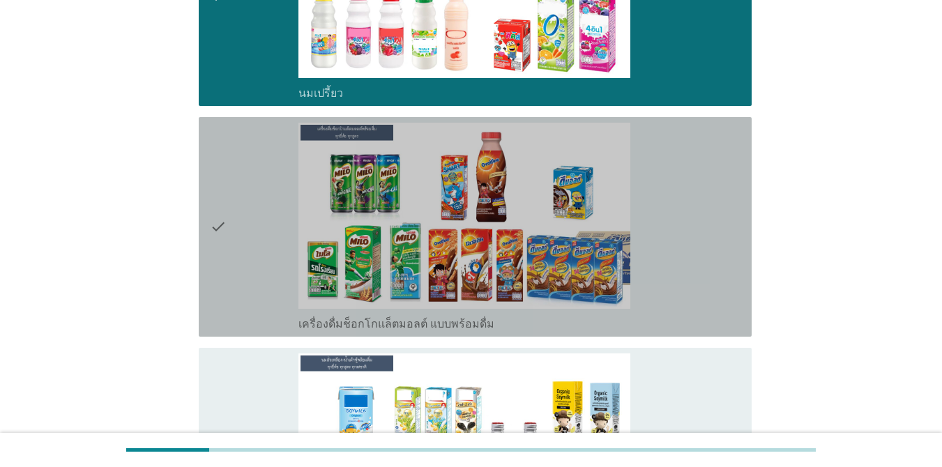
click at [227, 236] on icon "check" at bounding box center [218, 227] width 17 height 209
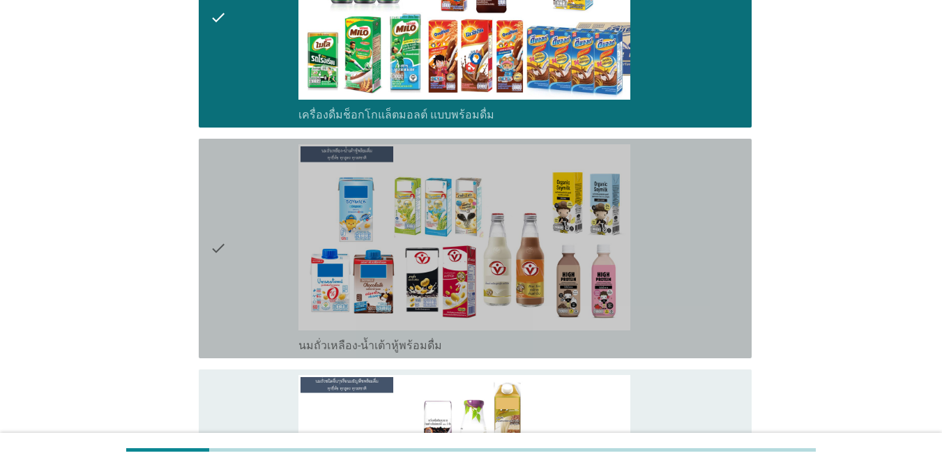
click at [230, 231] on div "check" at bounding box center [254, 248] width 89 height 209
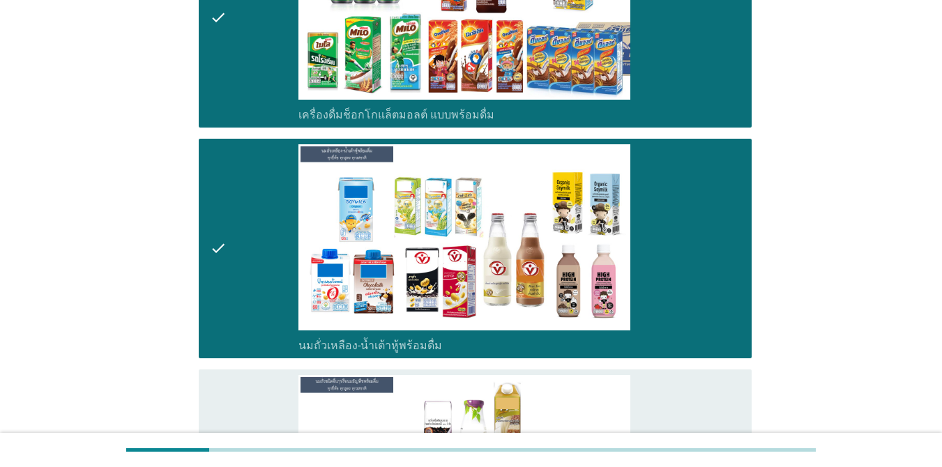
scroll to position [976, 0]
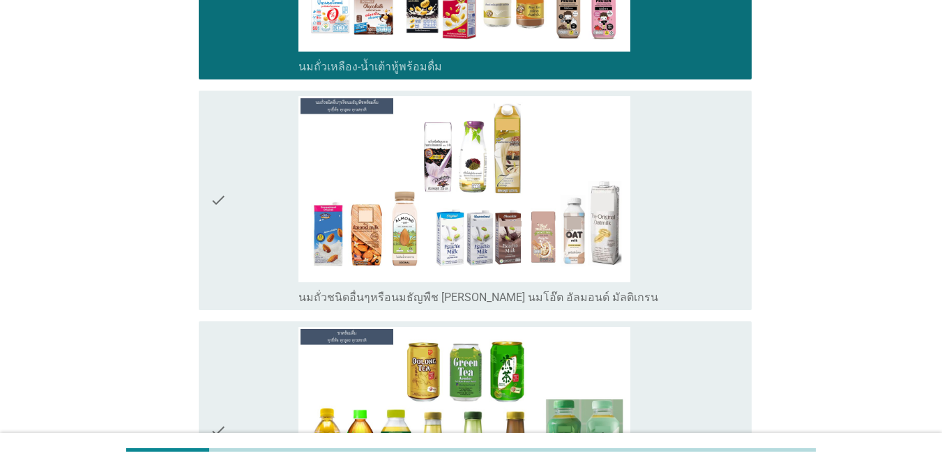
click at [213, 221] on icon "check" at bounding box center [218, 200] width 17 height 209
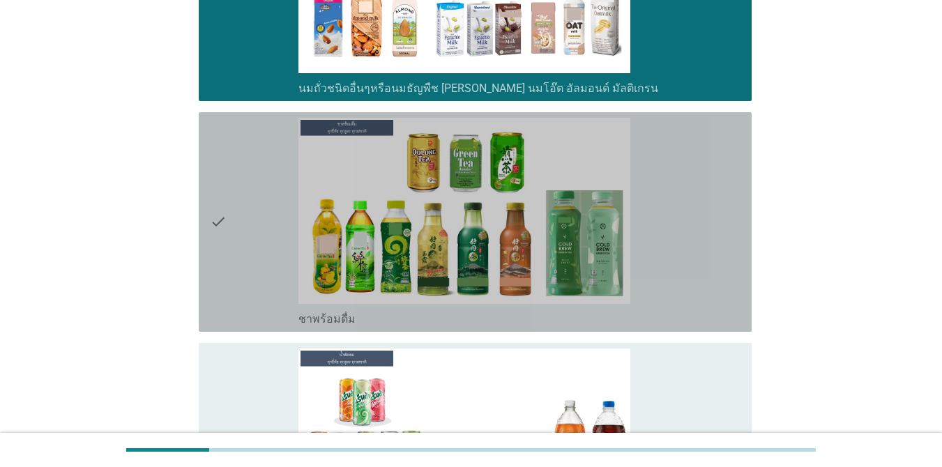
click at [237, 225] on div "check" at bounding box center [254, 222] width 89 height 209
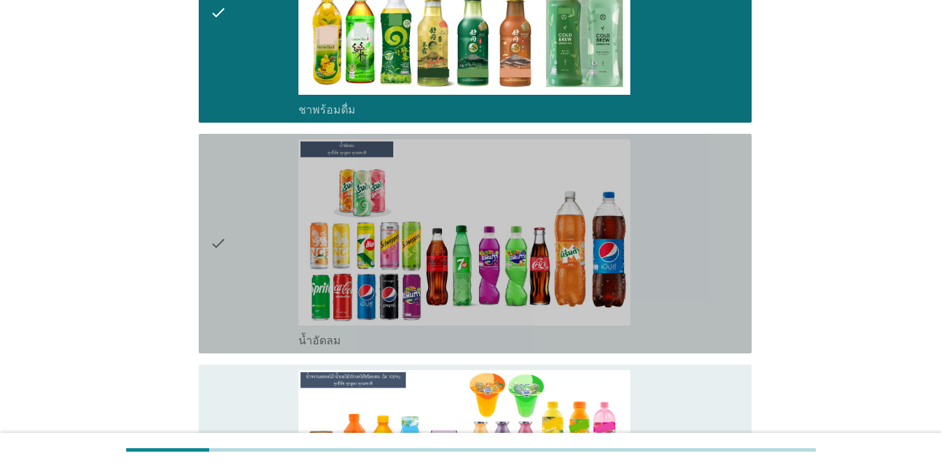
click at [243, 225] on div "check" at bounding box center [254, 243] width 89 height 209
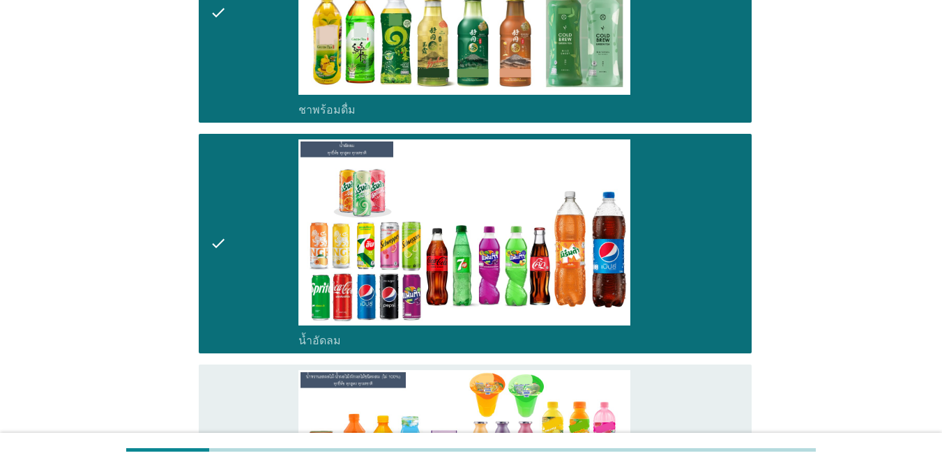
scroll to position [1674, 0]
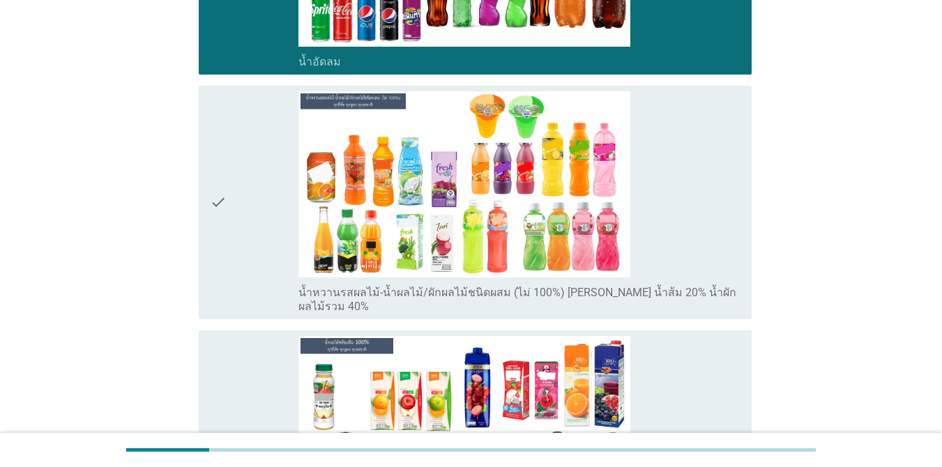
click at [225, 210] on icon "check" at bounding box center [218, 202] width 17 height 222
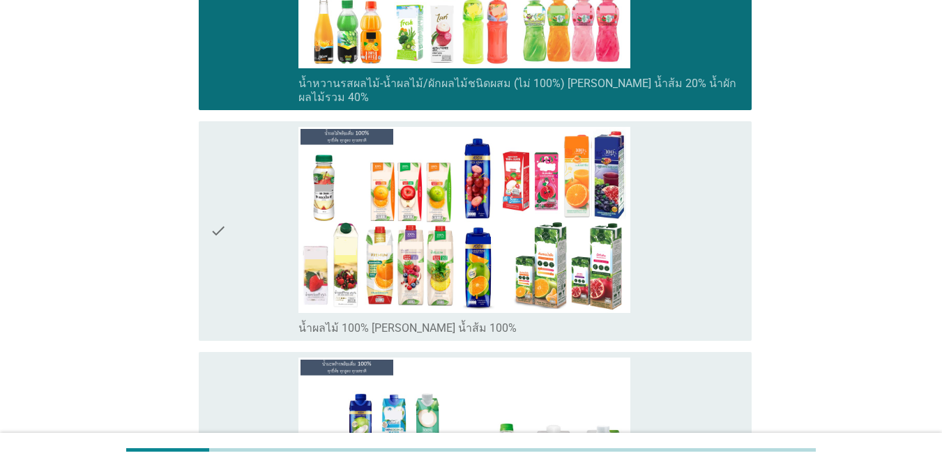
scroll to position [1953, 0]
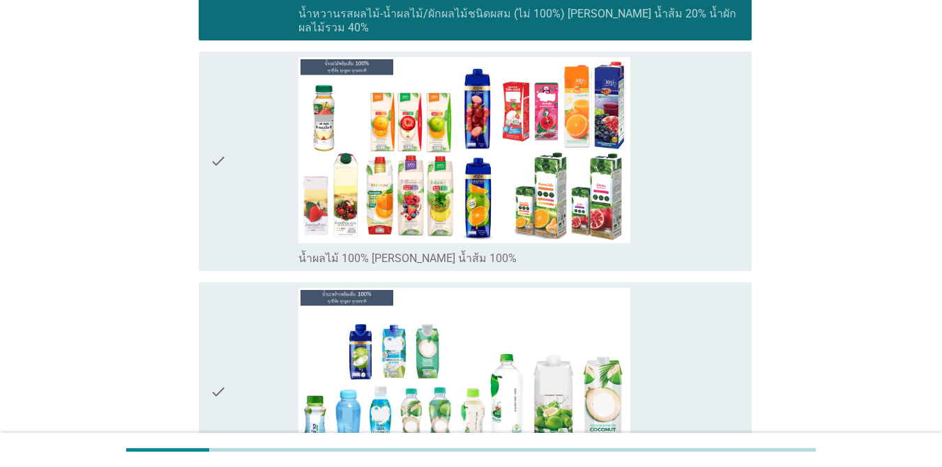
click at [229, 216] on div "check" at bounding box center [254, 161] width 89 height 209
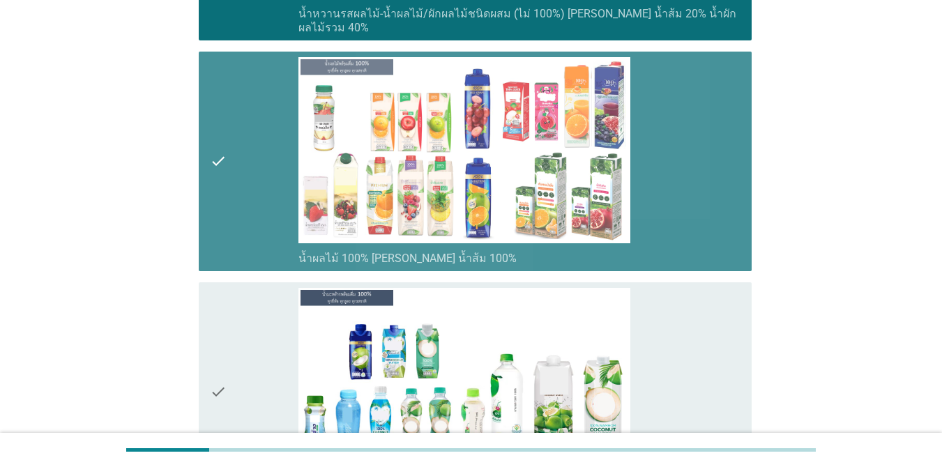
scroll to position [2162, 0]
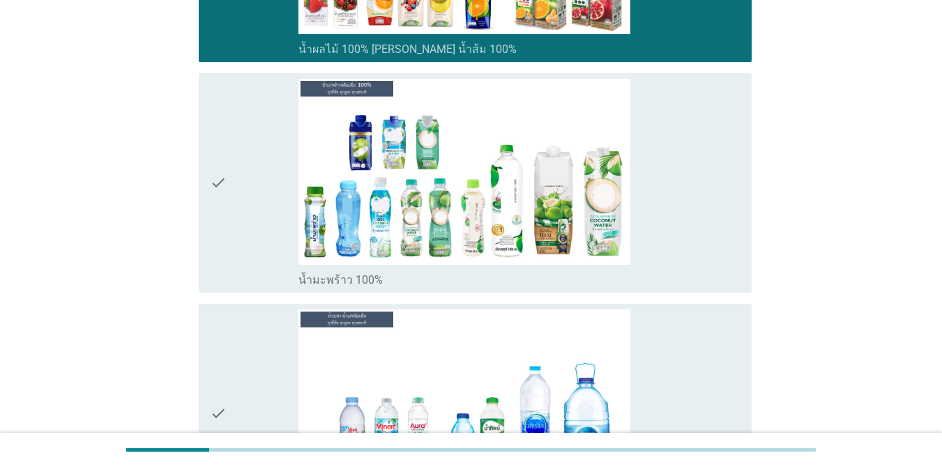
click at [229, 216] on div "check" at bounding box center [254, 183] width 89 height 209
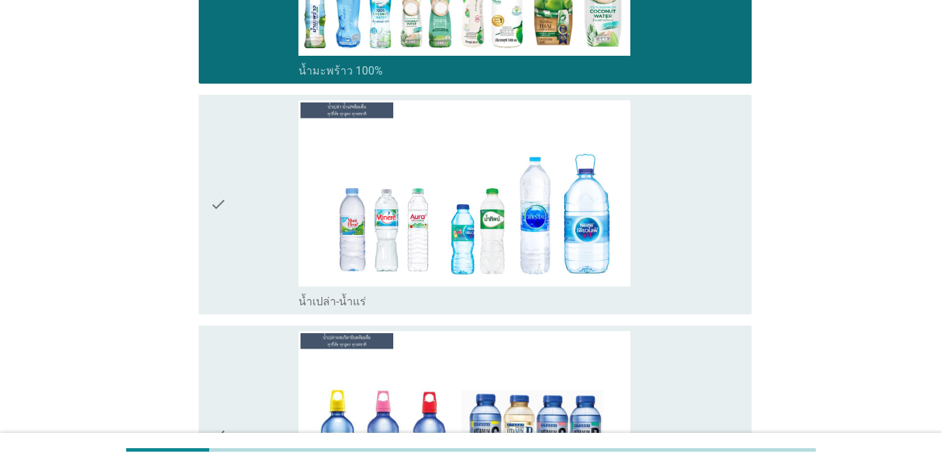
click at [231, 207] on div "check" at bounding box center [254, 204] width 89 height 209
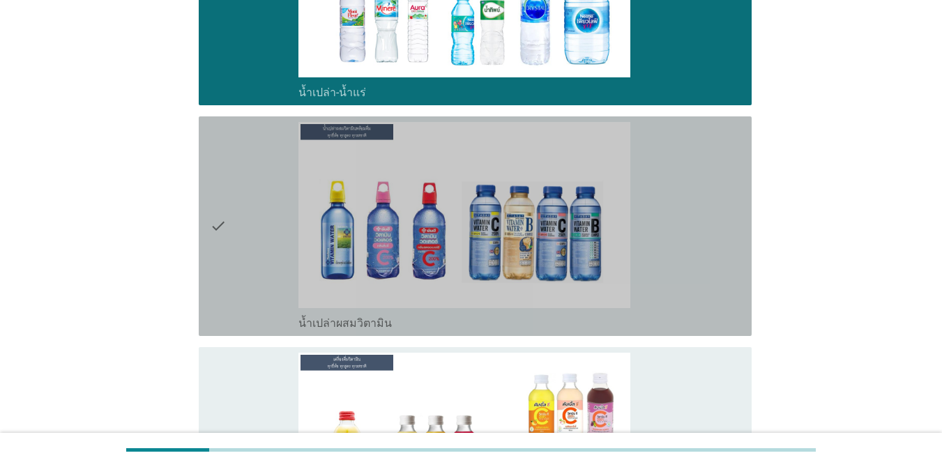
click at [234, 207] on div "check" at bounding box center [254, 226] width 89 height 209
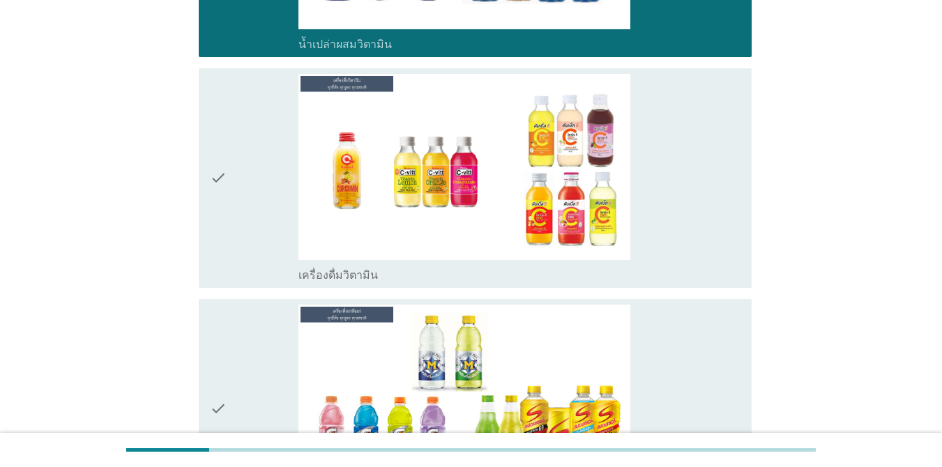
scroll to position [2999, 0]
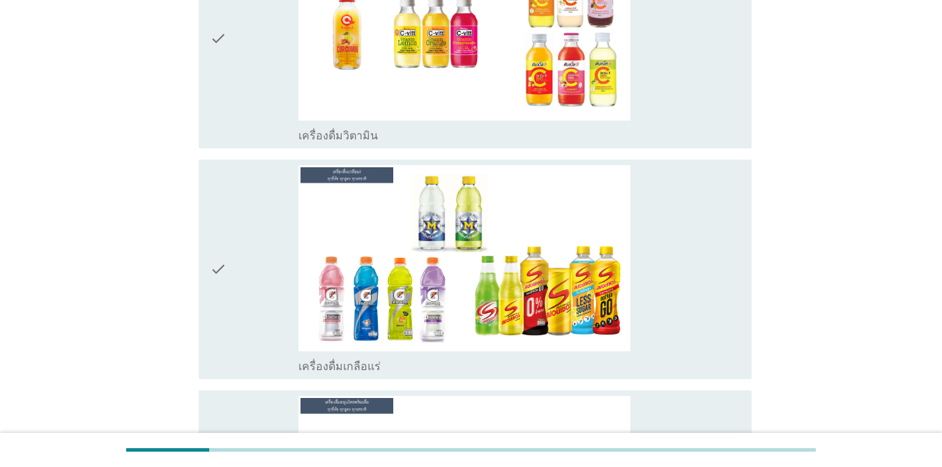
click at [241, 203] on div "check" at bounding box center [254, 269] width 89 height 209
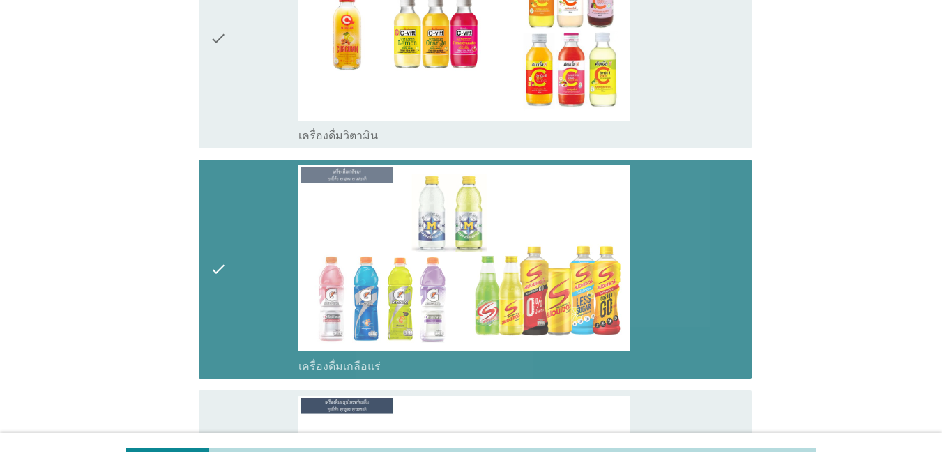
click at [246, 207] on div "check" at bounding box center [254, 269] width 89 height 209
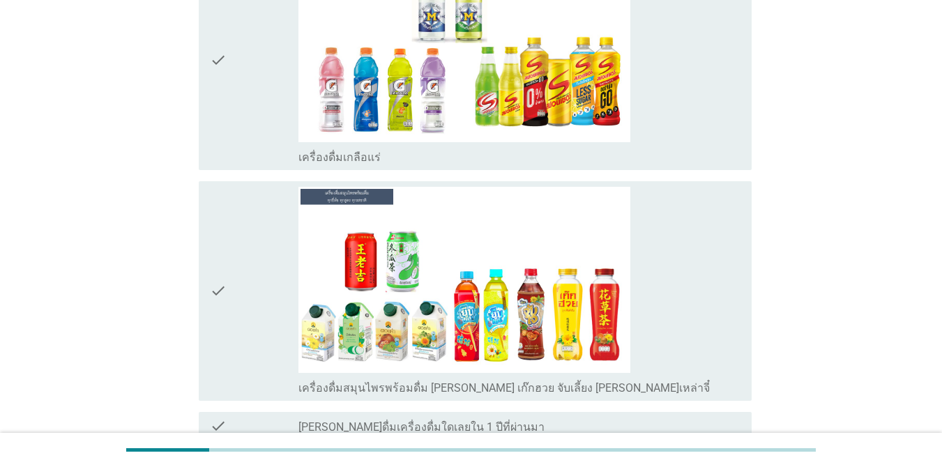
scroll to position [3329, 0]
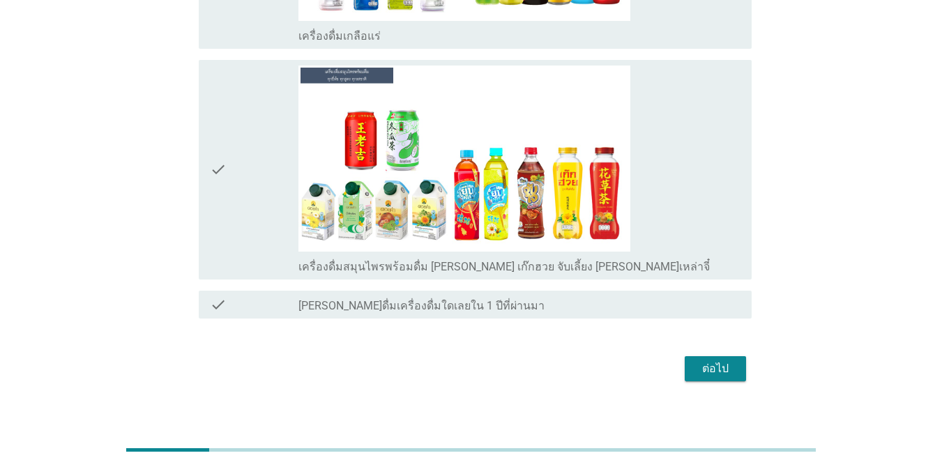
click at [250, 226] on div "check" at bounding box center [254, 170] width 89 height 209
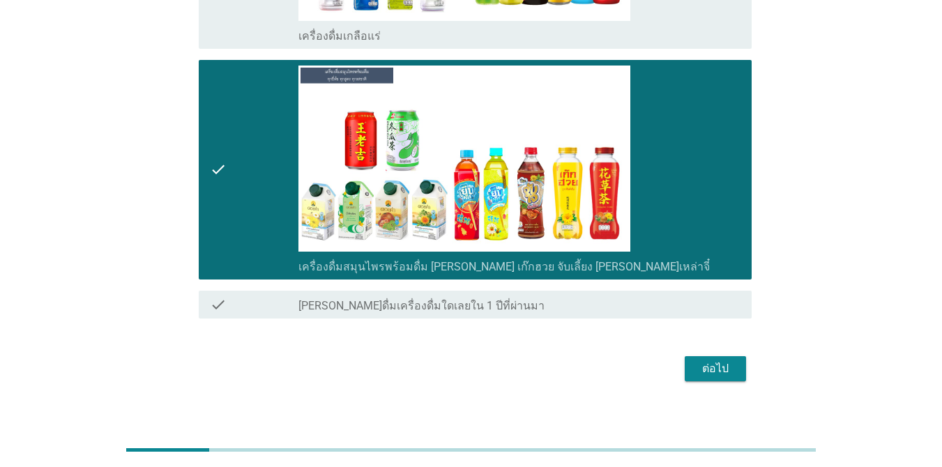
click at [686, 361] on div "ต่อไป" at bounding box center [715, 369] width 39 height 17
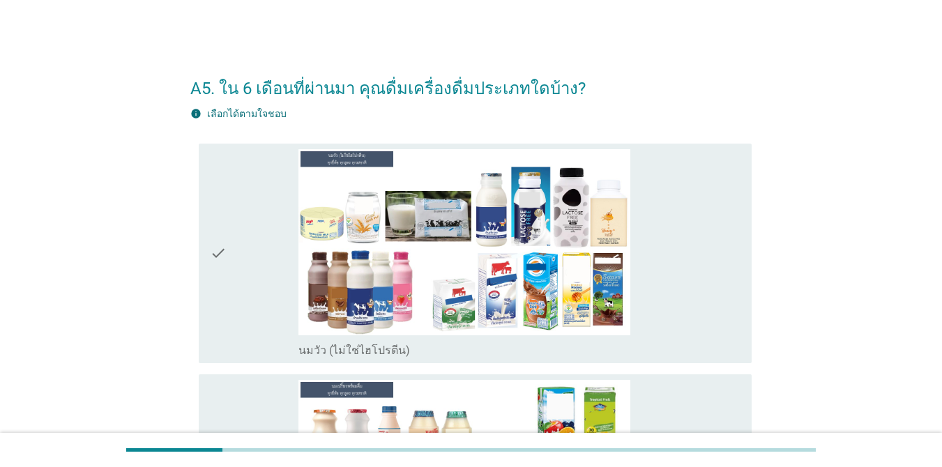
scroll to position [139, 0]
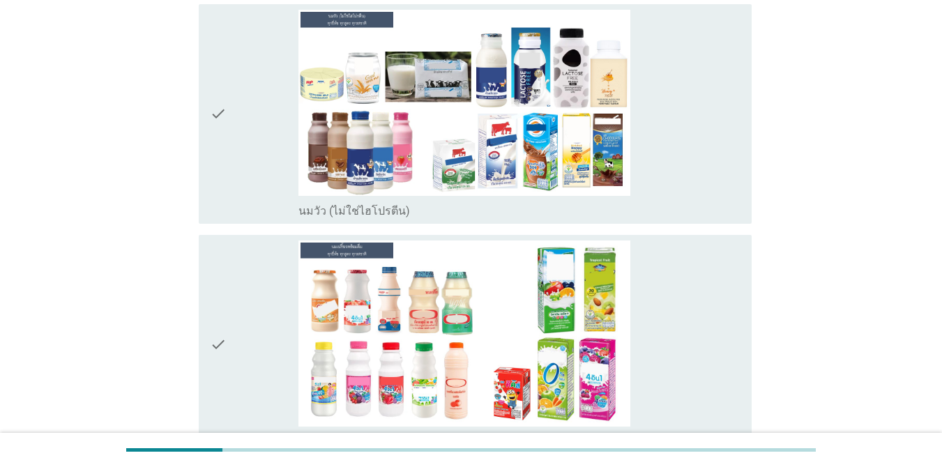
click at [686, 180] on div "check_box นมวัว (ไม่ใช่ไฮโปรตีน)" at bounding box center [519, 114] width 442 height 209
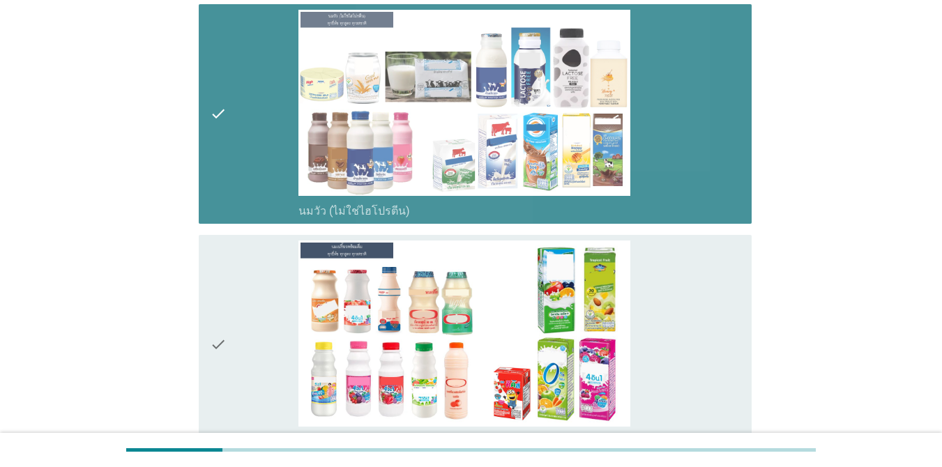
click at [654, 295] on div "check_box นมเปรี้ยว" at bounding box center [519, 345] width 442 height 209
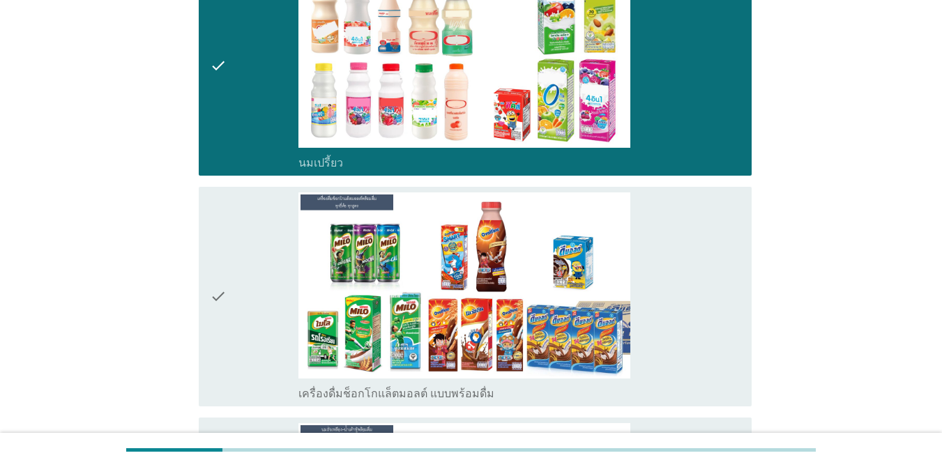
click at [653, 294] on div "check_box เครื่องดื่มช็อกโกแล็ตมอลต์ แบบพร้อมดื่ม" at bounding box center [519, 296] width 442 height 209
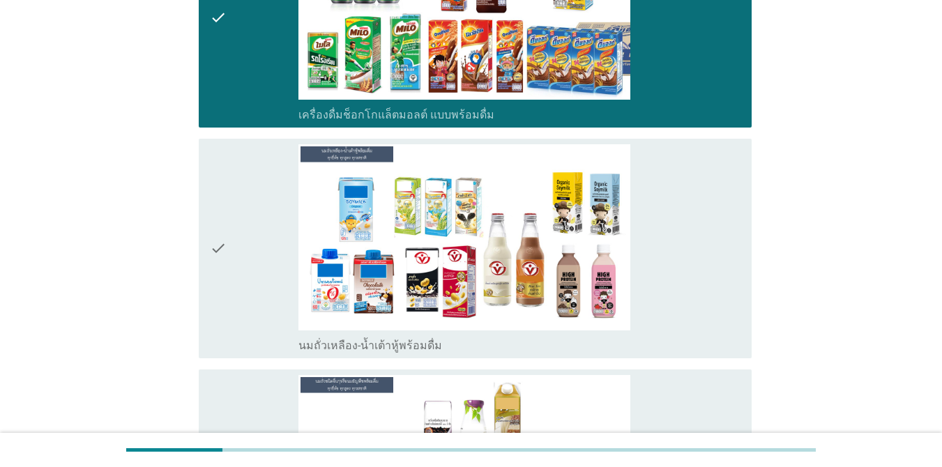
click at [648, 272] on div "check_box นมถั่วเหลือง-น้ำเต้าหู้พร้อมดื่ม" at bounding box center [519, 248] width 442 height 209
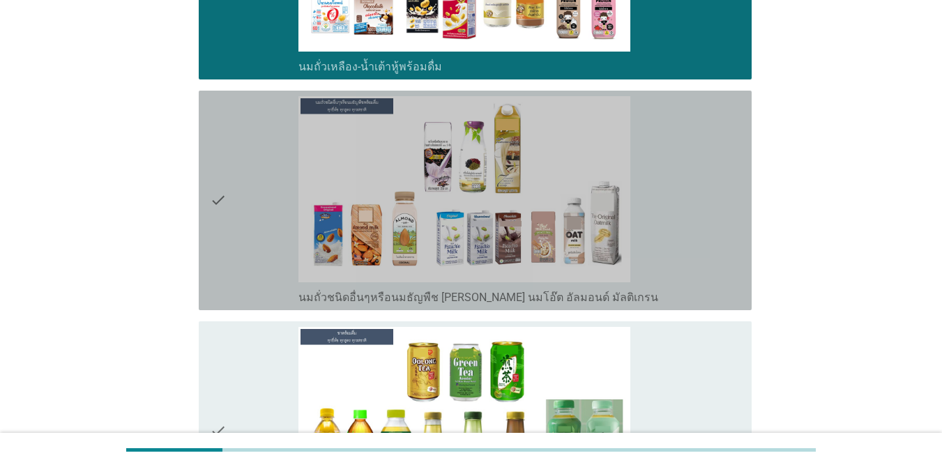
click at [649, 246] on div "check_box นมถั่วชนิดอื่นๆหรือนมธัญพืช [PERSON_NAME] นมโอ๊ต อัลมอนด์ มัลติเกรน" at bounding box center [519, 200] width 442 height 209
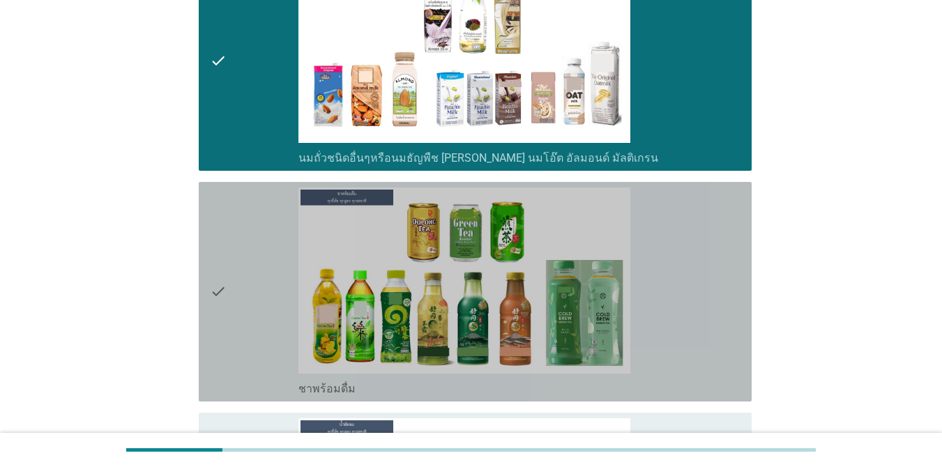
click at [663, 242] on div "check_box ชาพร้อมดื่ม" at bounding box center [519, 292] width 442 height 209
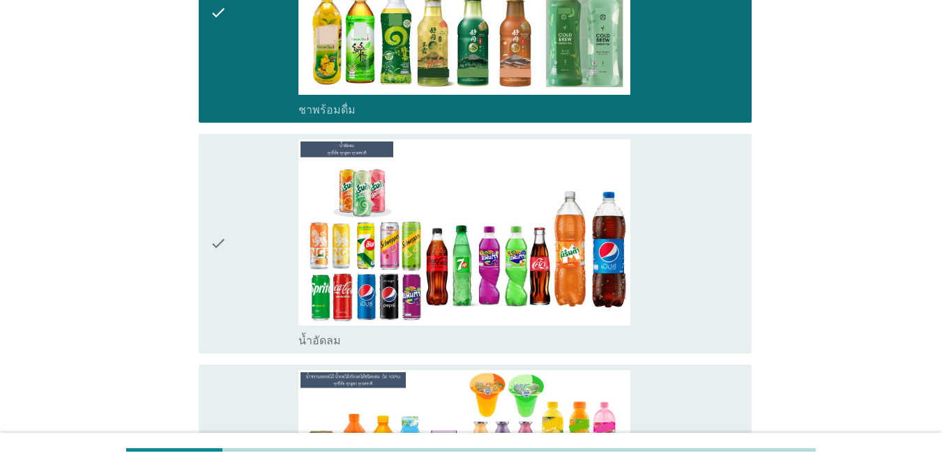
click at [667, 261] on div "check_box น้ำอัดลม" at bounding box center [519, 243] width 442 height 209
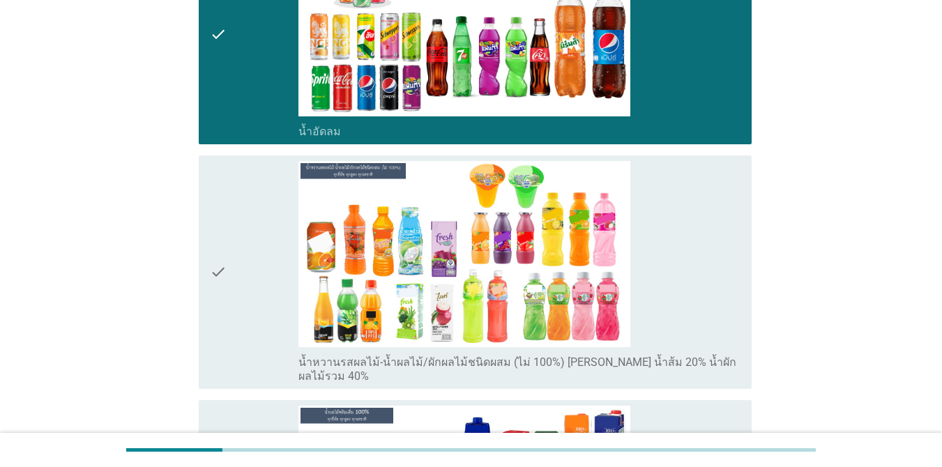
click at [665, 252] on div "check_box น้ำหวานรสผลไม้-น้ำผลไม้/ผักผลไม้ชนิดผสม (ไม่ 100%) [PERSON_NAME] น้ำส…" at bounding box center [519, 272] width 442 height 222
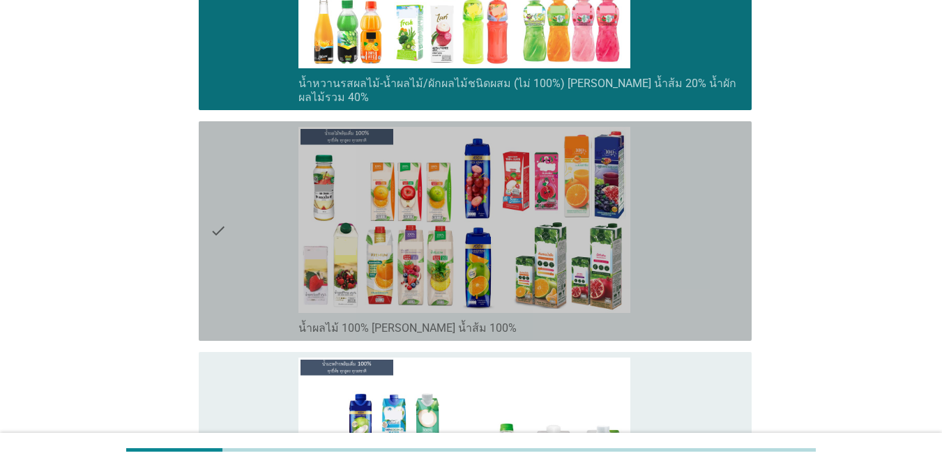
click at [669, 245] on div "check_box น้ำผลไม้ 100% [PERSON_NAME] น้ำส้ม 100%" at bounding box center [519, 231] width 442 height 209
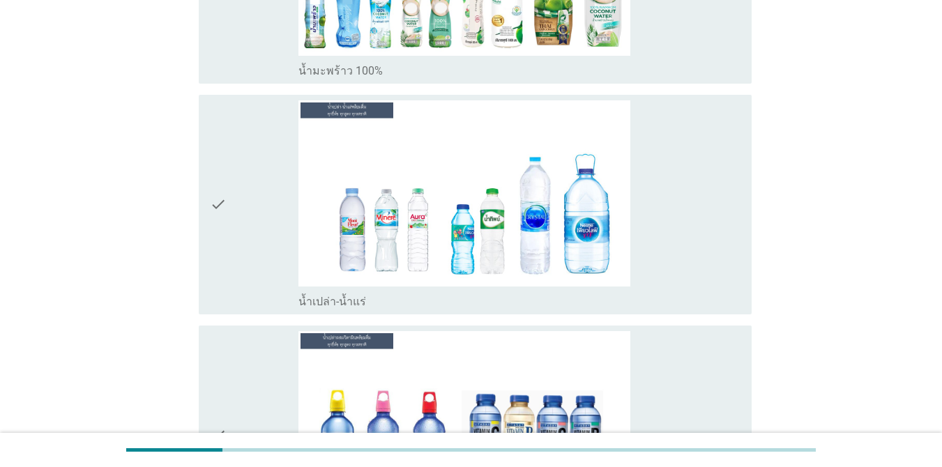
scroll to position [2441, 0]
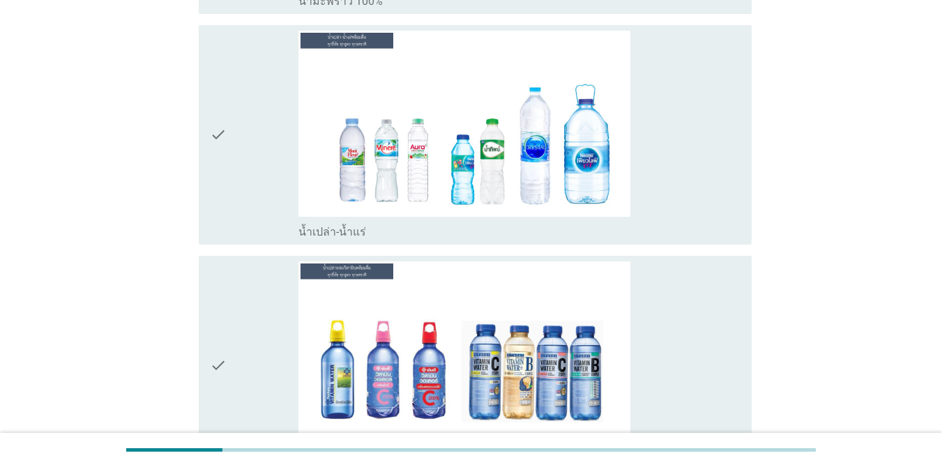
click at [661, 161] on div "check_box น้ำเปล่า-น้ำแร่" at bounding box center [519, 135] width 442 height 209
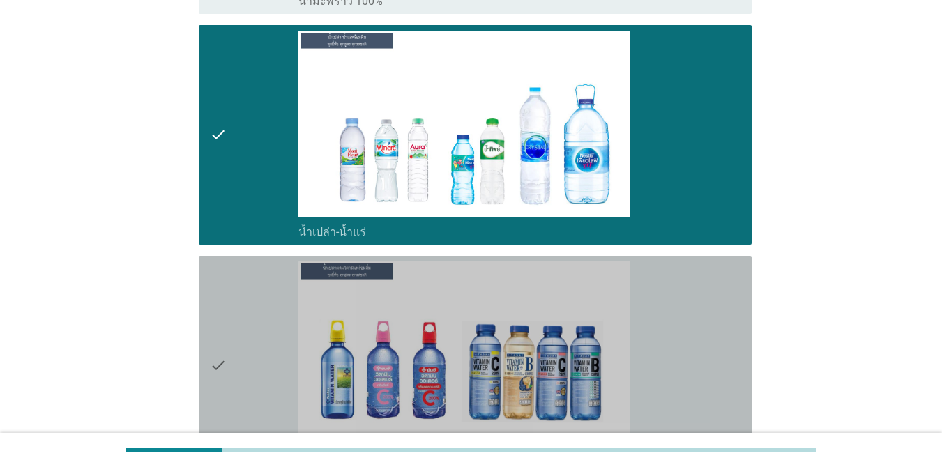
click at [676, 317] on div "check_box น้ำเปล่าผสมวิตามิน" at bounding box center [519, 366] width 442 height 209
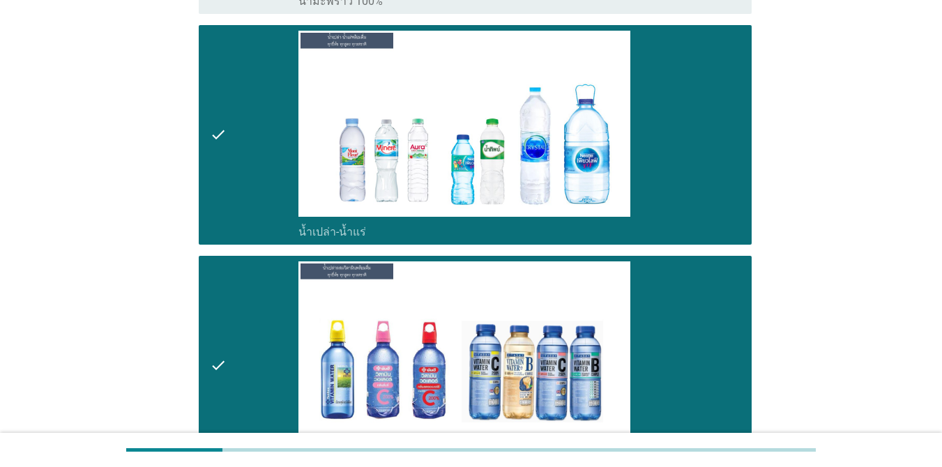
scroll to position [2859, 0]
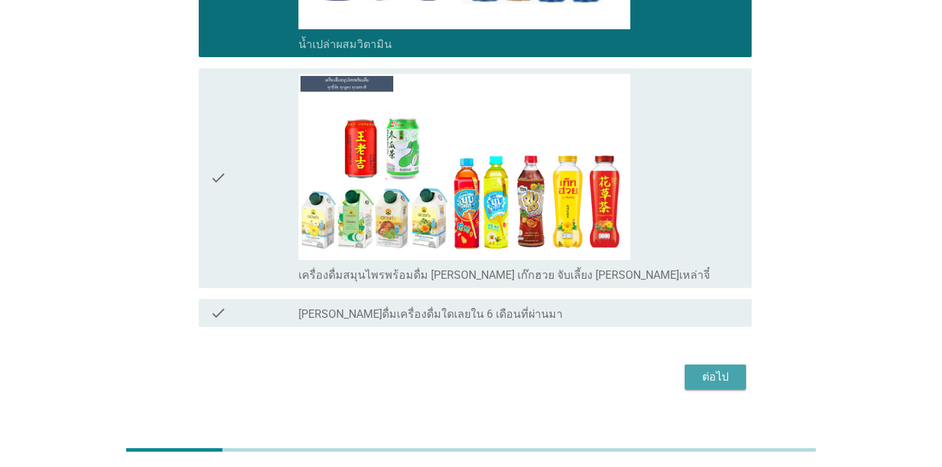
click at [686, 369] on div "ต่อไป" at bounding box center [715, 377] width 39 height 17
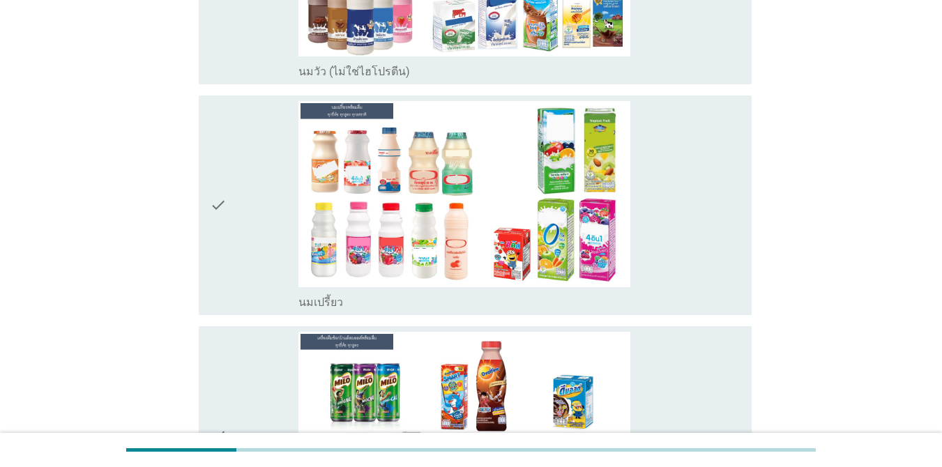
scroll to position [0, 0]
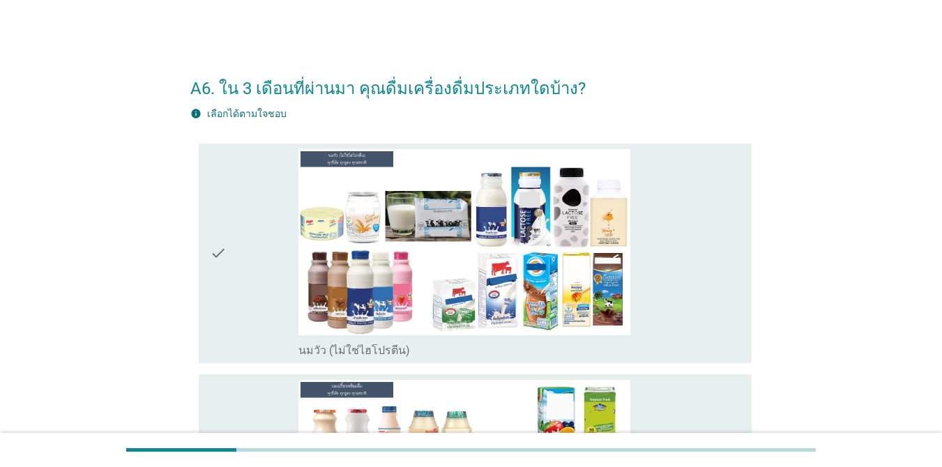
click at [686, 222] on div "check_box นมวัว (ไม่ใช่ไฮโปรตีน)" at bounding box center [519, 253] width 442 height 209
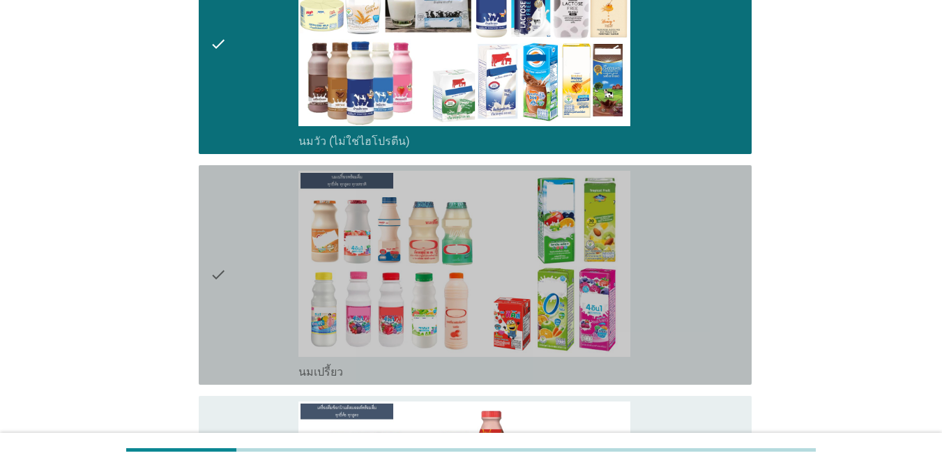
click at [667, 259] on div "check_box นมเปรี้ยว" at bounding box center [519, 275] width 442 height 209
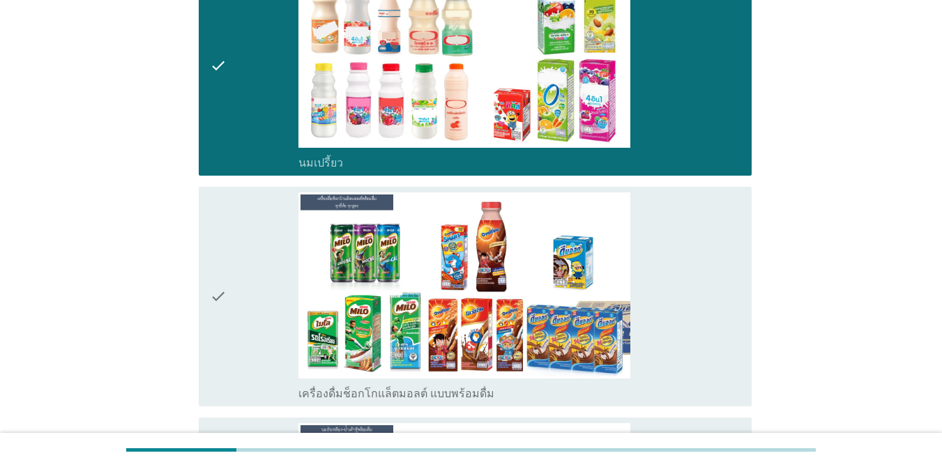
click at [672, 246] on div "check_box เครื่องดื่มช็อกโกแล็ตมอลต์ แบบพร้อมดื่ม" at bounding box center [519, 296] width 442 height 209
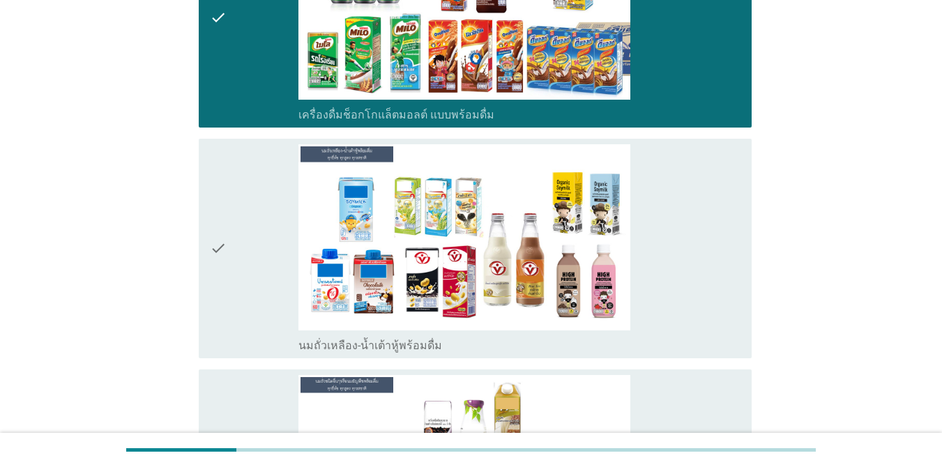
click at [674, 253] on div "check_box นมถั่วเหลือง-น้ำเต้าหู้พร้อมดื่ม" at bounding box center [519, 248] width 442 height 209
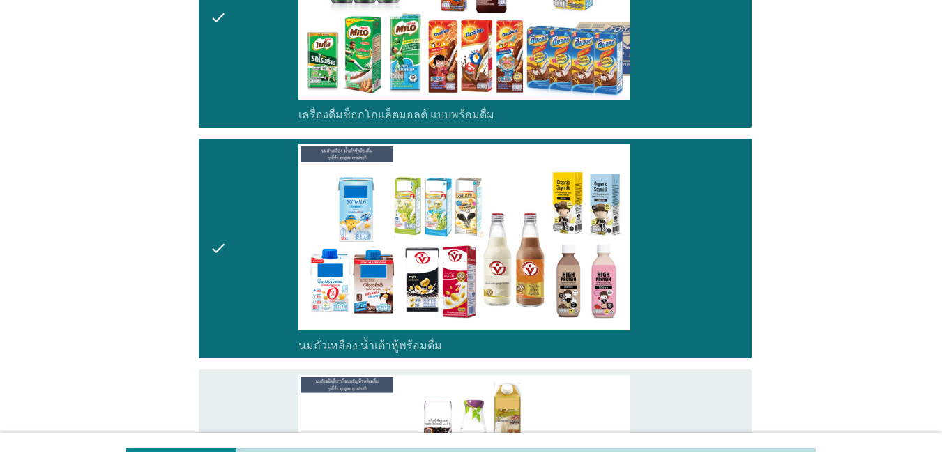
scroll to position [1046, 0]
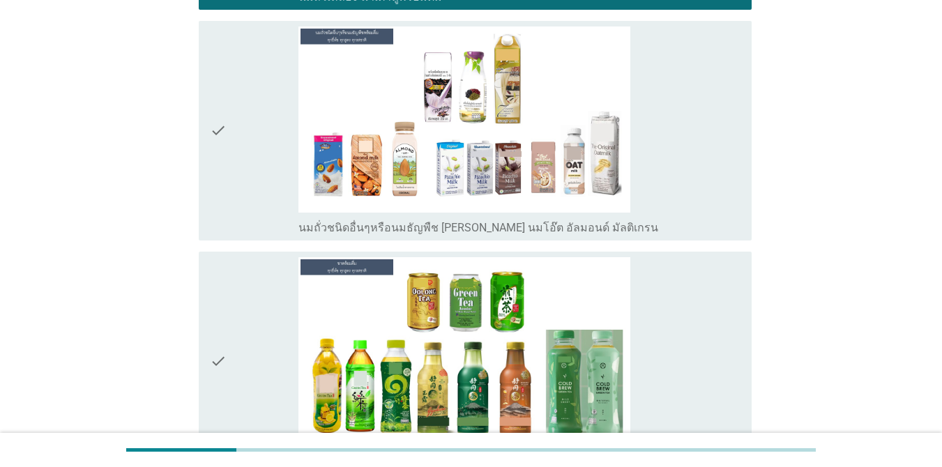
click at [652, 181] on div "check_box นมถั่วชนิดอื่นๆหรือนมธัญพืช [PERSON_NAME] นมโอ๊ต อัลมอนด์ มัลติเกรน" at bounding box center [519, 131] width 442 height 209
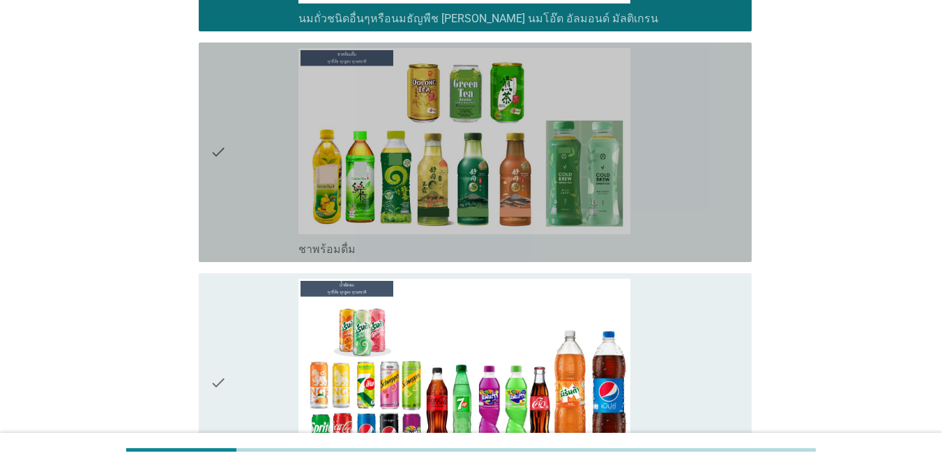
click at [653, 178] on div "check_box ชาพร้อมดื่ม" at bounding box center [519, 152] width 442 height 209
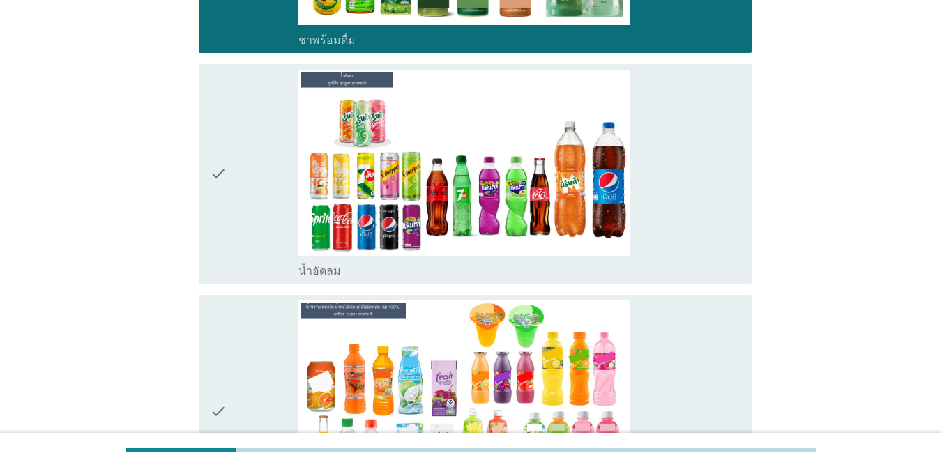
click at [668, 216] on div "check_box น้ำอัดลม" at bounding box center [519, 174] width 442 height 209
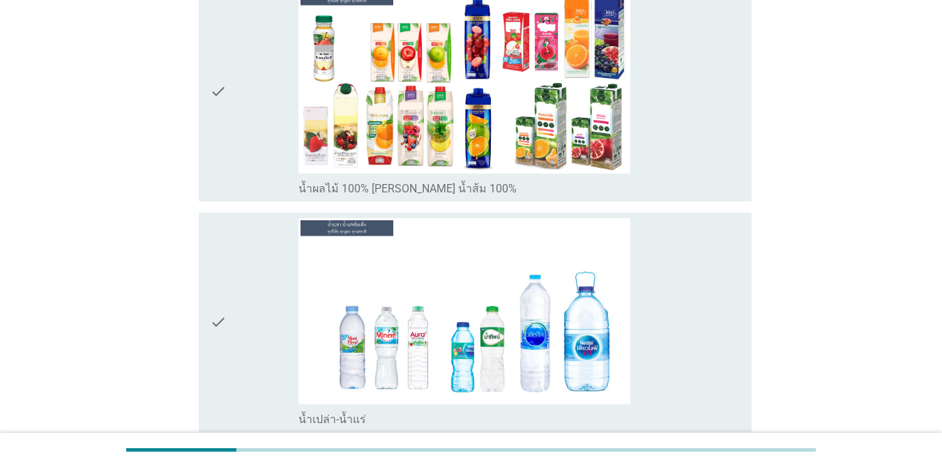
scroll to position [2232, 0]
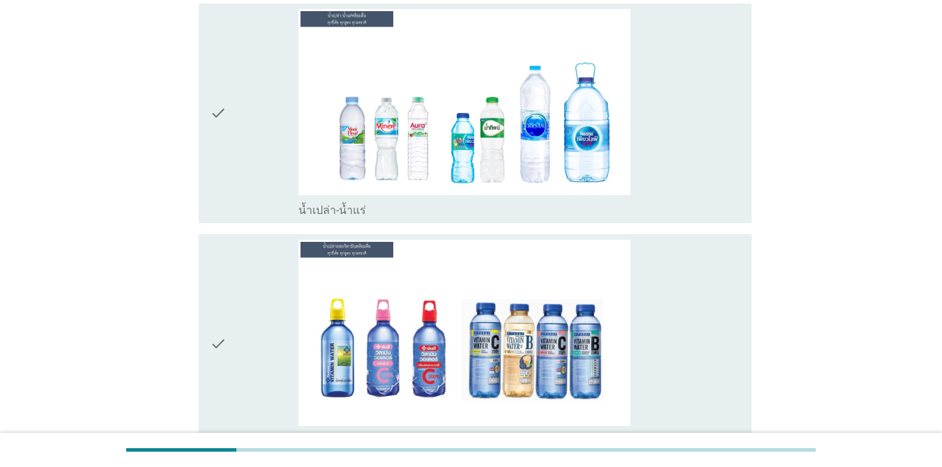
click at [671, 166] on div "check_box น้ำเปล่า-น้ำแร่" at bounding box center [519, 113] width 442 height 209
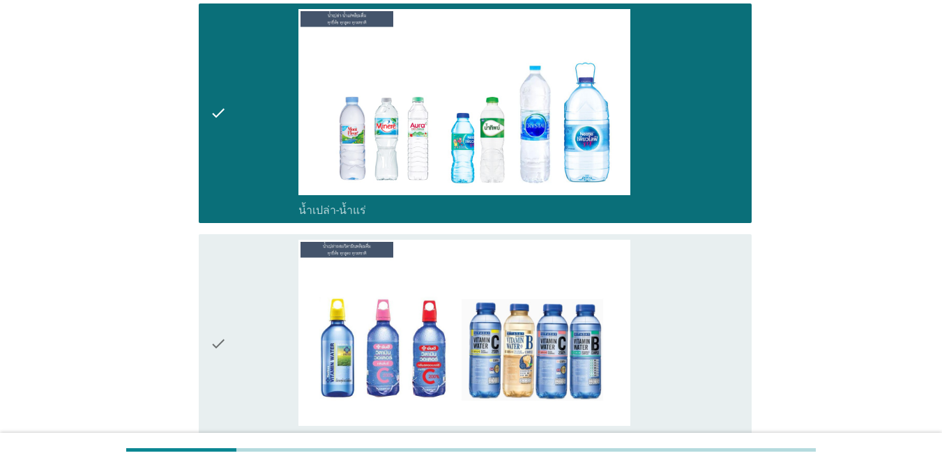
click at [660, 261] on div "check_box น้ำเปล่าผสมวิตามิน" at bounding box center [519, 344] width 442 height 209
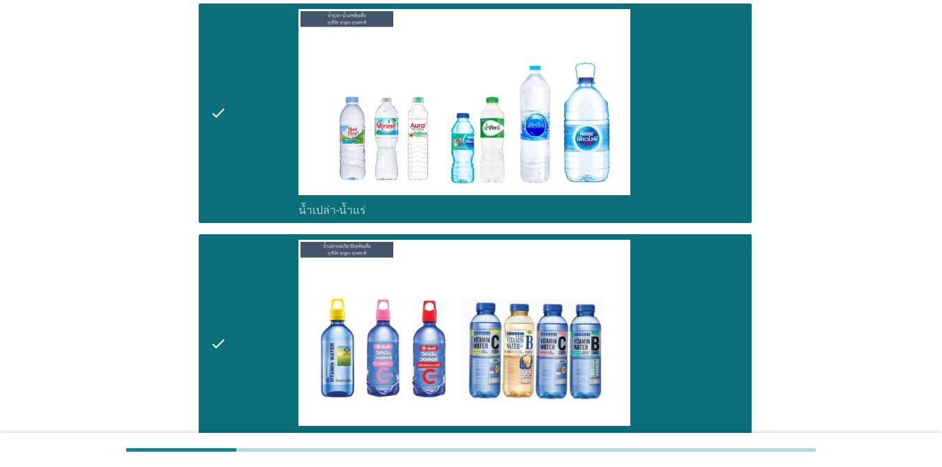
scroll to position [2406, 0]
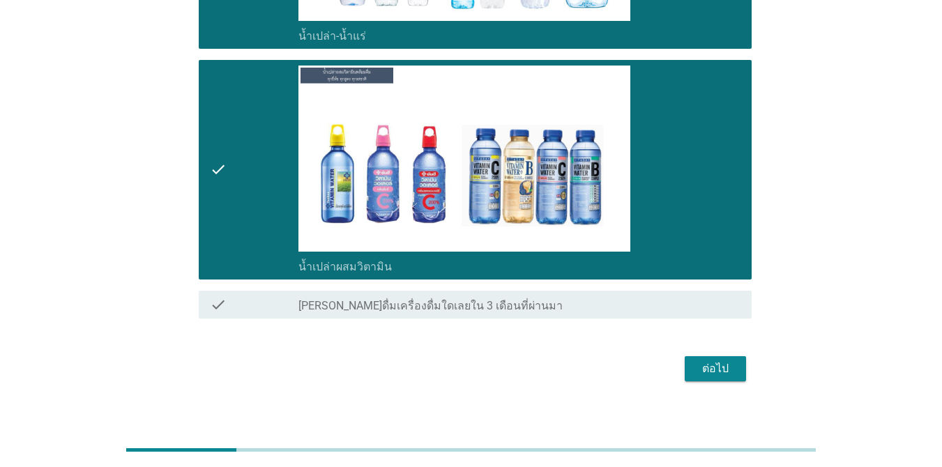
click at [686, 361] on div "ต่อไป" at bounding box center [715, 369] width 39 height 17
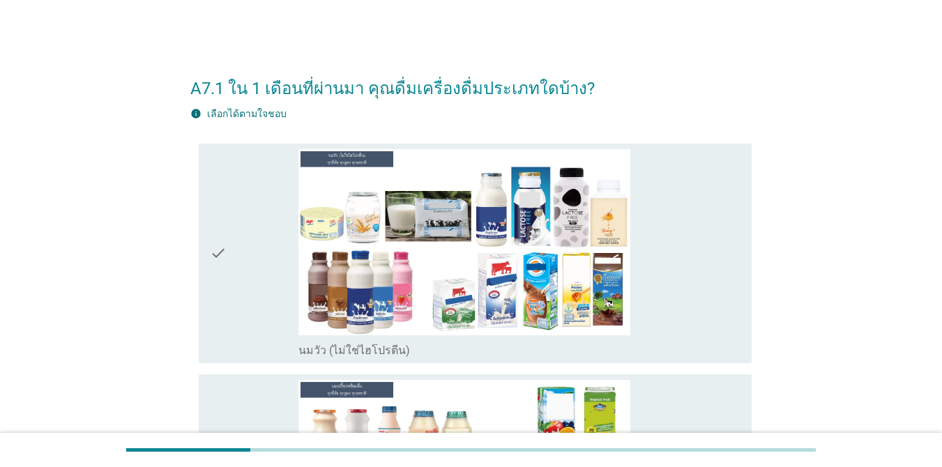
scroll to position [70, 0]
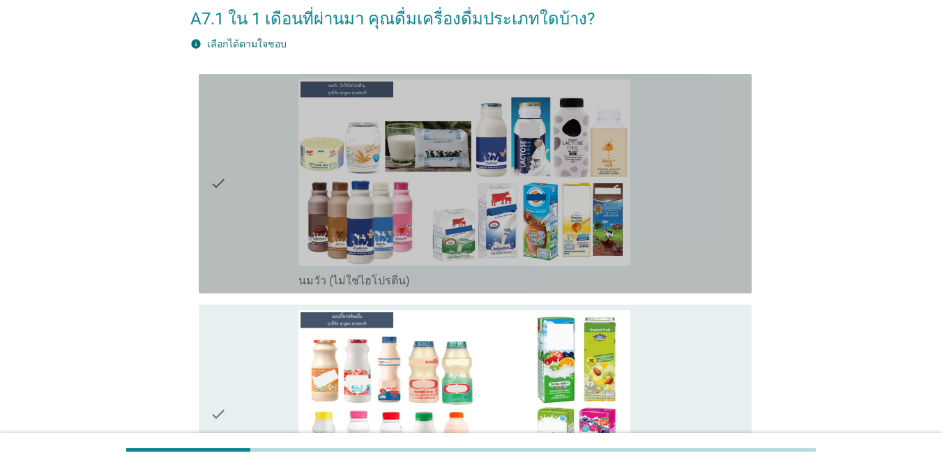
click at [668, 183] on div "check_box นมวัว (ไม่ใช่ไฮโปรตีน)" at bounding box center [519, 184] width 442 height 209
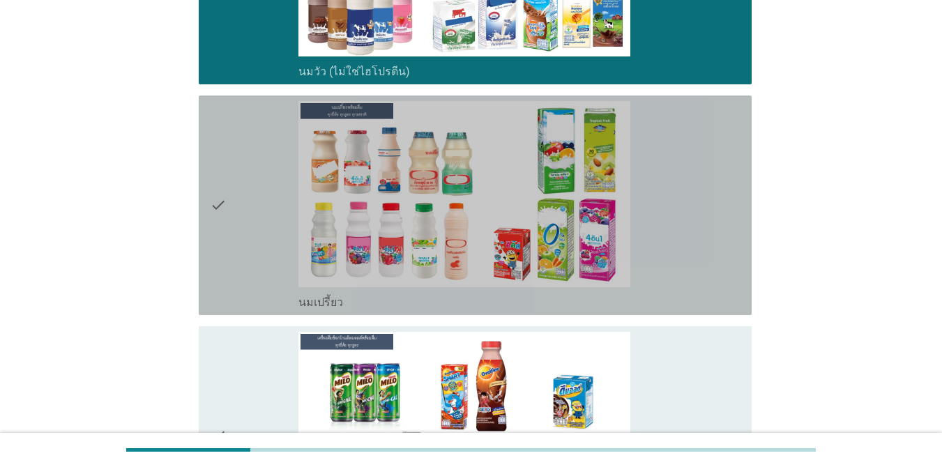
click at [669, 193] on div "check_box นมเปรี้ยว" at bounding box center [519, 205] width 442 height 209
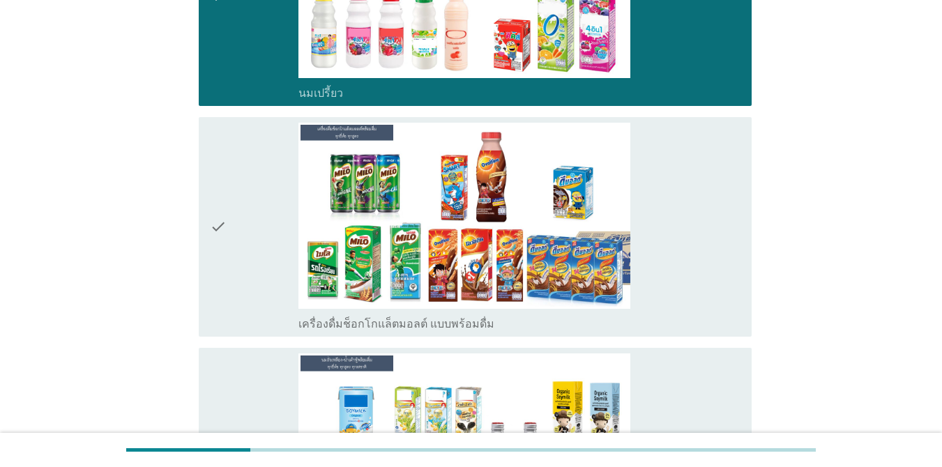
click at [668, 195] on div "check_box เครื่องดื่มช็อกโกแล็ตมอลต์ แบบพร้อมดื่ม" at bounding box center [519, 227] width 442 height 209
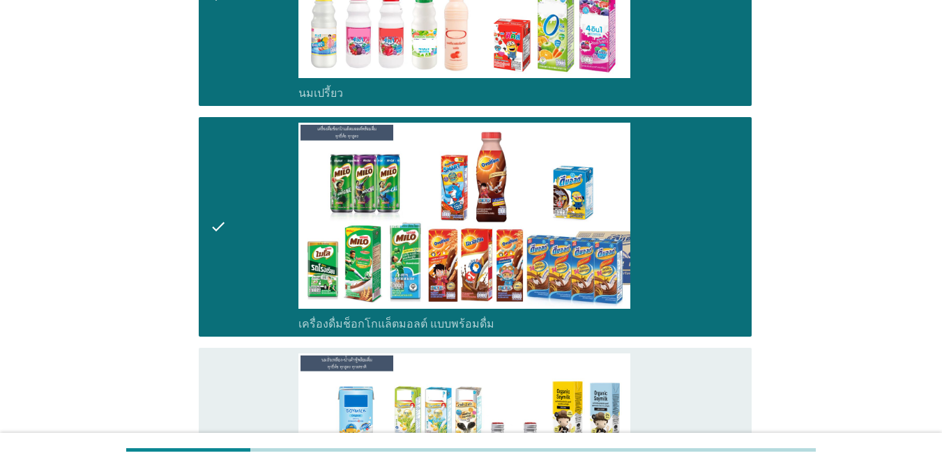
scroll to position [767, 0]
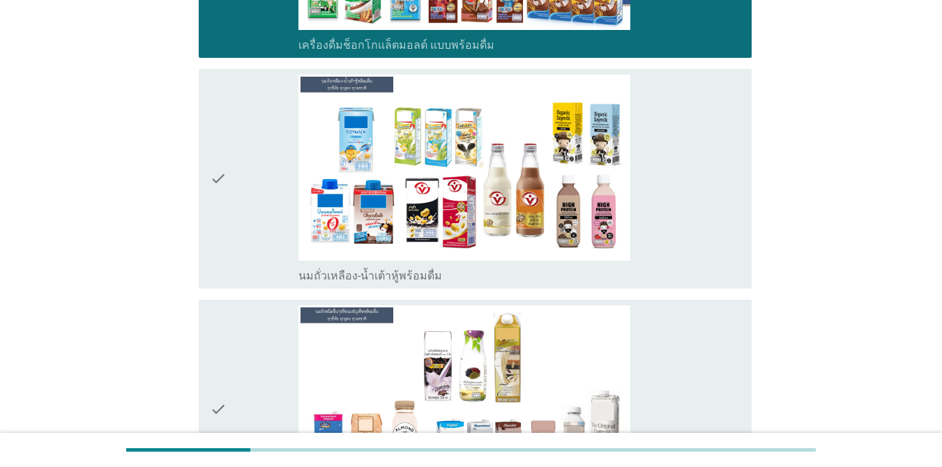
click at [671, 197] on div "check_box นมถั่วเหลือง-น้ำเต้าหู้พร้อมดื่ม" at bounding box center [519, 179] width 442 height 209
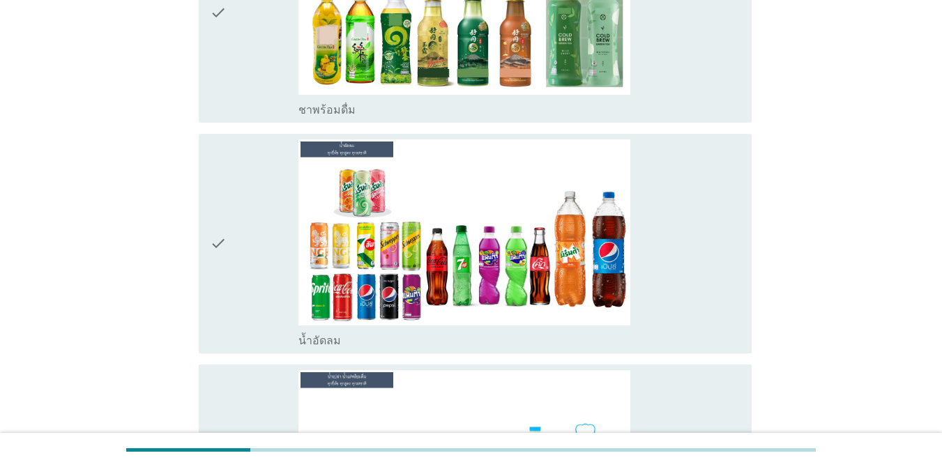
scroll to position [1534, 0]
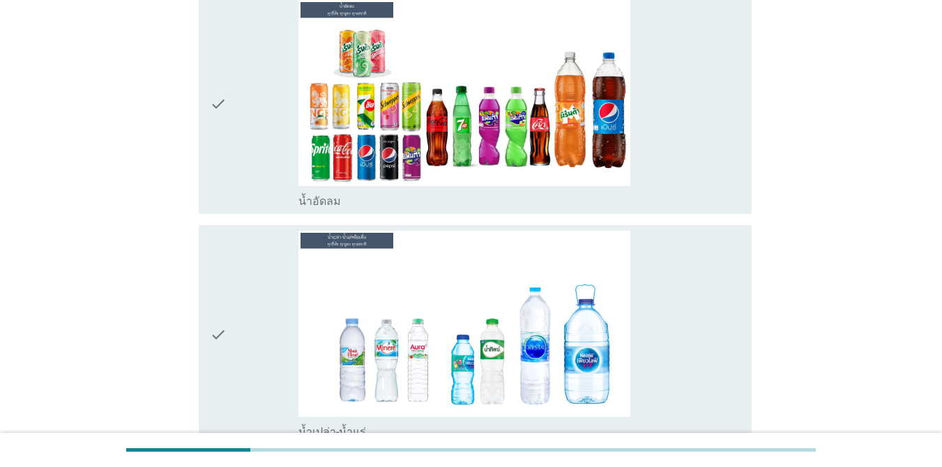
click at [673, 158] on div "check_box น้ำอัดลม" at bounding box center [519, 104] width 442 height 209
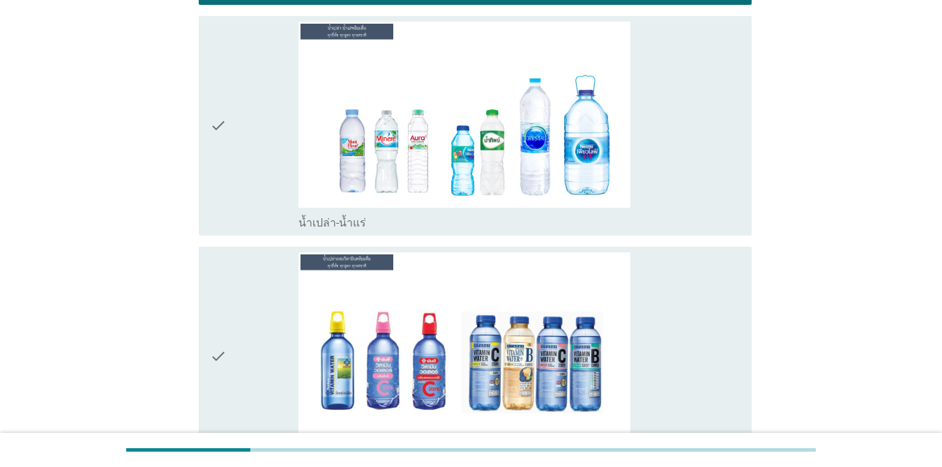
click at [678, 165] on div "check_box น้ำเปล่า-น้ำแร่" at bounding box center [519, 126] width 442 height 209
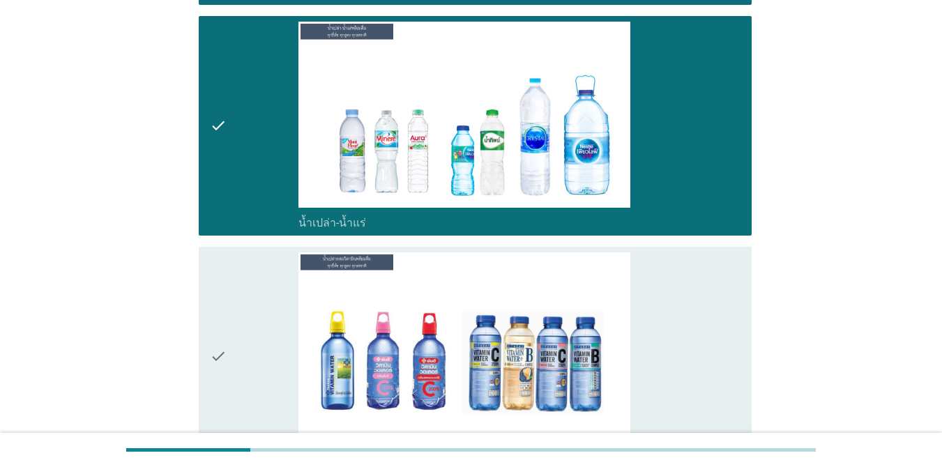
scroll to position [1883, 0]
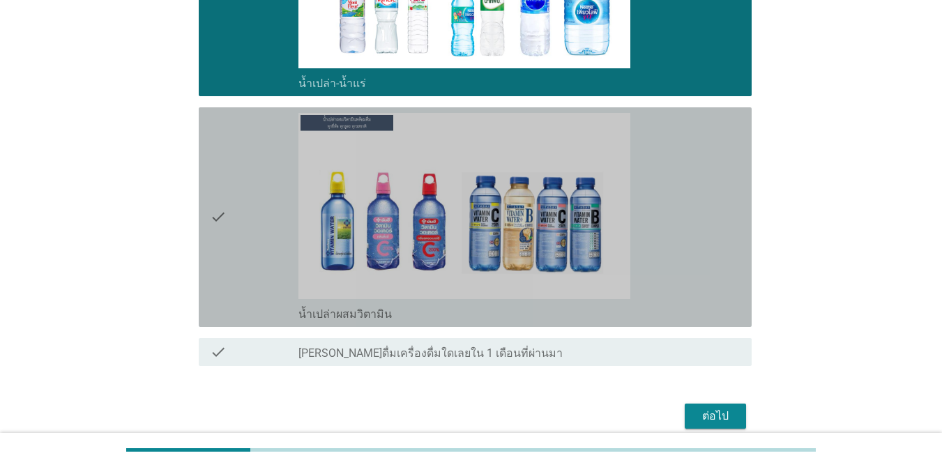
drag, startPoint x: 666, startPoint y: 206, endPoint x: 673, endPoint y: 278, distance: 71.5
click at [666, 207] on div "check_box น้ำเปล่าผสมวิตามิน" at bounding box center [519, 217] width 442 height 209
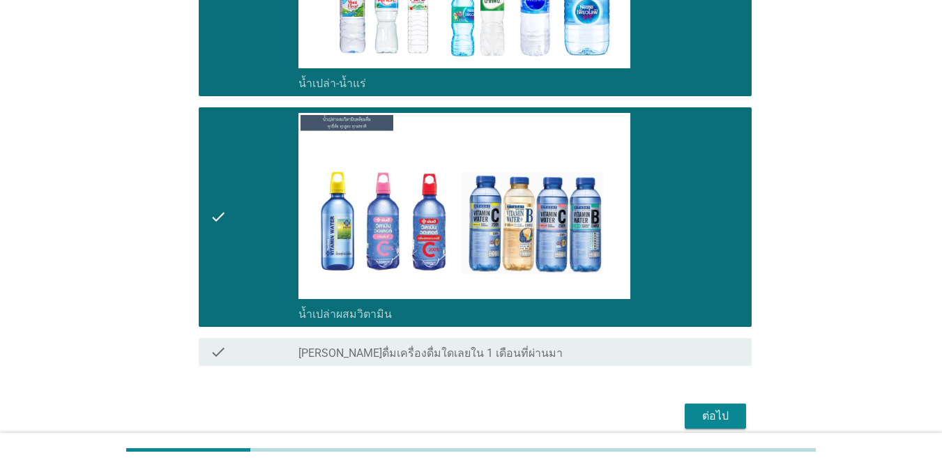
click at [686, 411] on div "ต่อไป" at bounding box center [715, 416] width 39 height 17
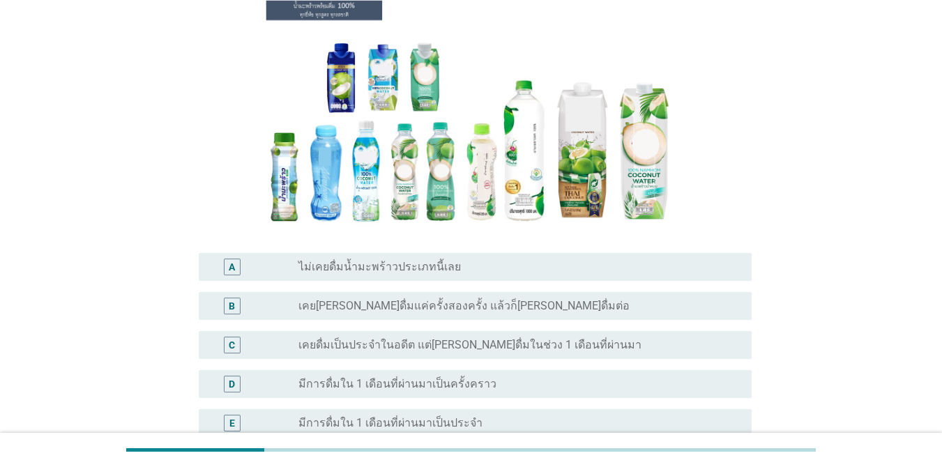
scroll to position [209, 0]
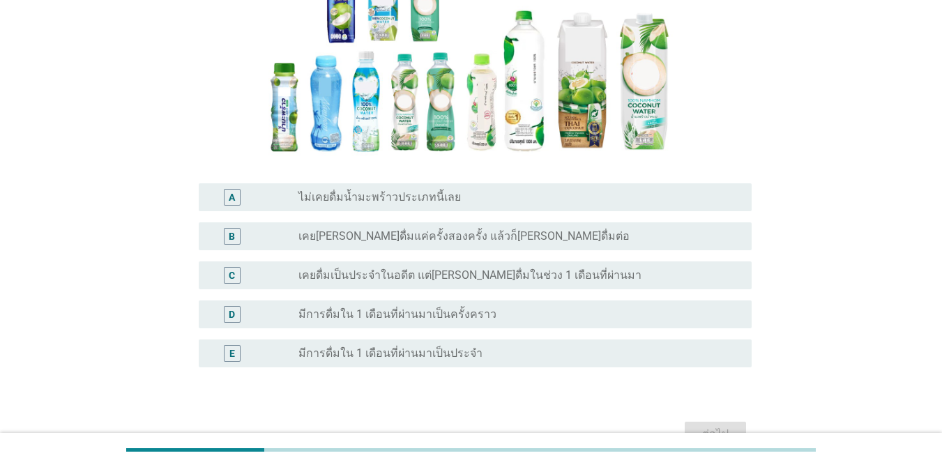
click at [75, 243] on div "จากภาพตัวอย่างของน้ำมะพร้าวพร้อมดื่มยี่ห้อต่างๆนี้ ข้อใดตรงกับการดื่มน้ำมะพร้าว…" at bounding box center [470, 152] width 875 height 621
click at [582, 282] on div "radio_button_unchecked เคยดื่มเป็นประจำในอดีต แต่[PERSON_NAME]ดื่มในช่วง 1 เดือ…" at bounding box center [513, 275] width 431 height 14
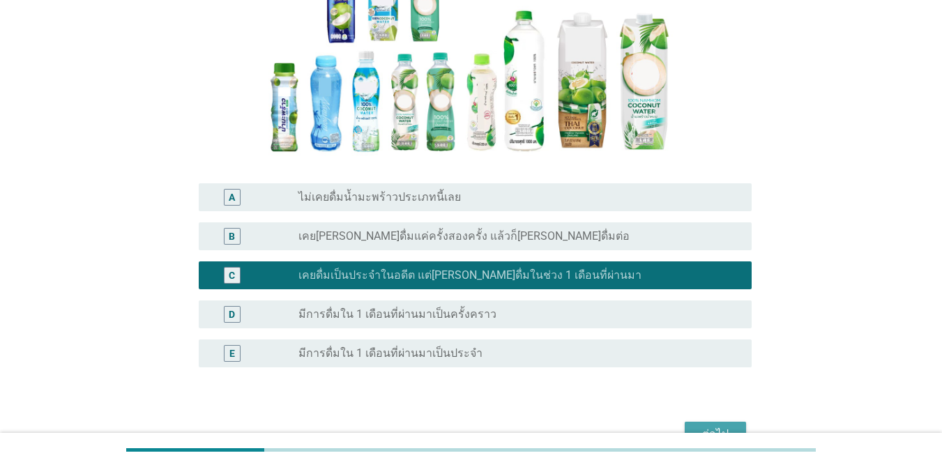
click at [686, 428] on div "ต่อไป" at bounding box center [715, 434] width 39 height 17
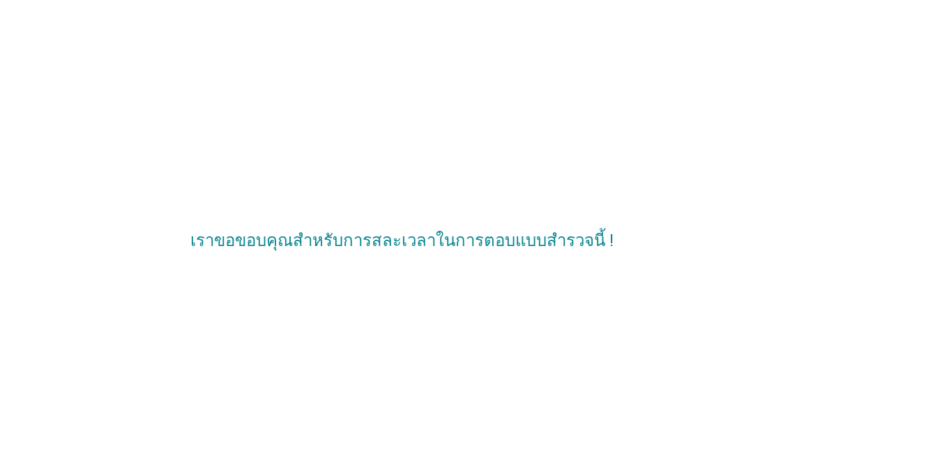
scroll to position [0, 0]
